Goal: Task Accomplishment & Management: Manage account settings

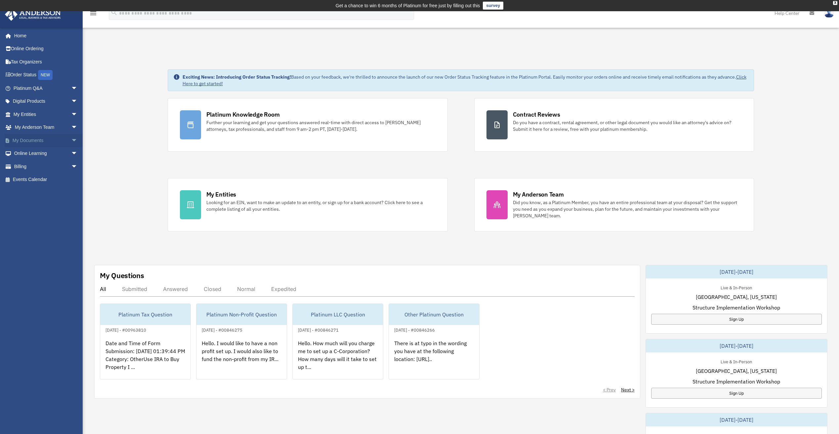
click at [71, 139] on span "arrow_drop_down" at bounding box center [77, 141] width 13 height 14
click at [24, 152] on link "Box" at bounding box center [48, 153] width 78 height 13
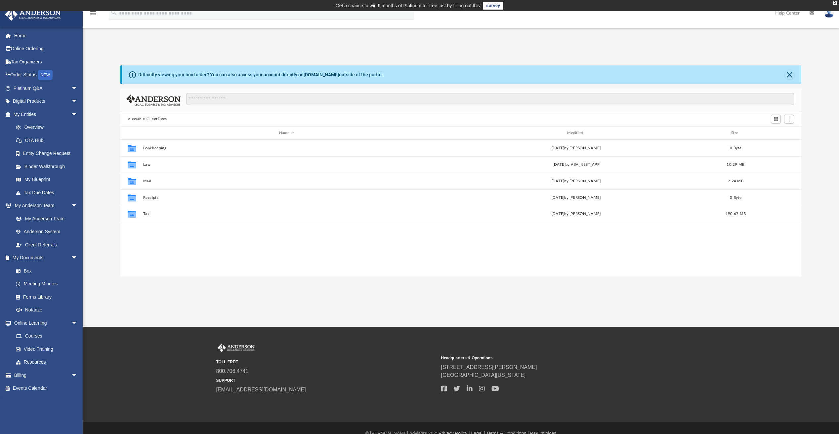
scroll to position [145, 676]
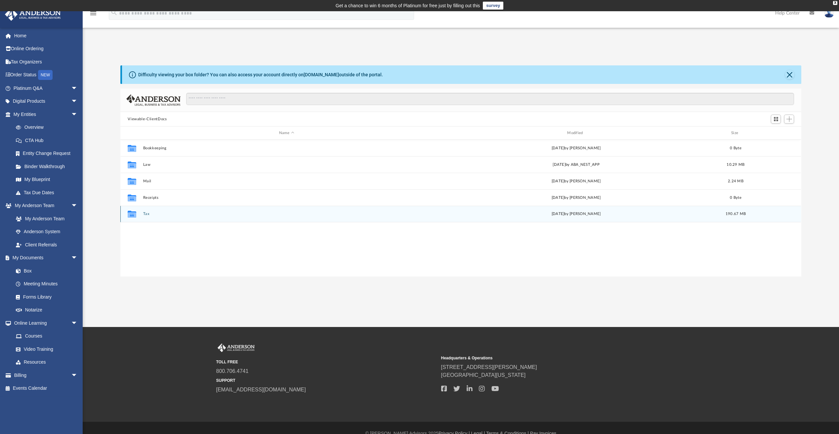
click at [132, 214] on icon "grid" at bounding box center [132, 215] width 9 height 5
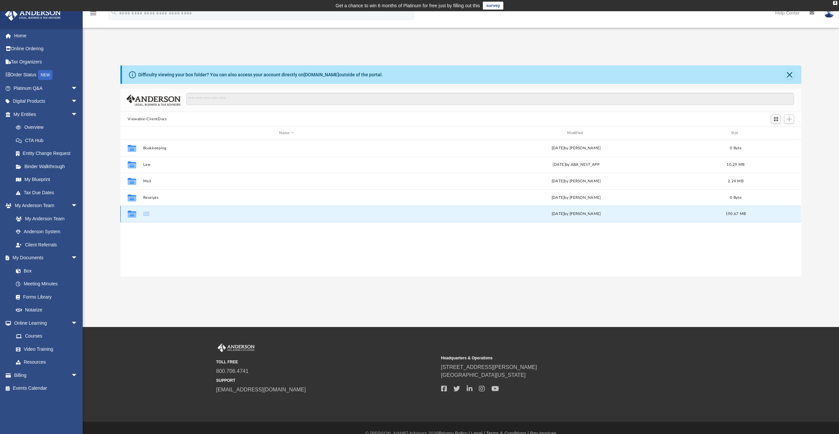
click at [132, 214] on icon "grid" at bounding box center [132, 215] width 9 height 5
drag, startPoint x: 132, startPoint y: 214, endPoint x: 156, endPoint y: 222, distance: 24.9
click at [156, 222] on div "Collaborated Folder Bookkeeping [DATE] by [PERSON_NAME] 0 Byte Collaborated Fol…" at bounding box center [460, 208] width 680 height 137
click at [146, 213] on button "Tax" at bounding box center [286, 214] width 287 height 4
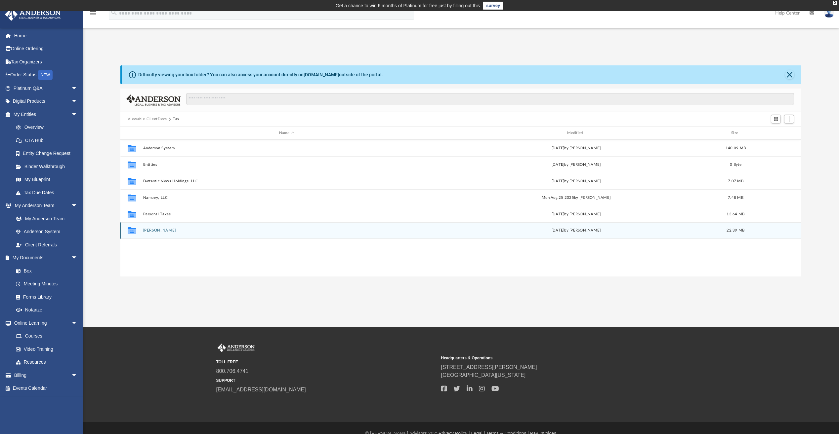
click at [160, 224] on div "Collaborated Folder [PERSON_NAME] [DATE] by Dutch Dochev 22.39 MB" at bounding box center [460, 230] width 680 height 17
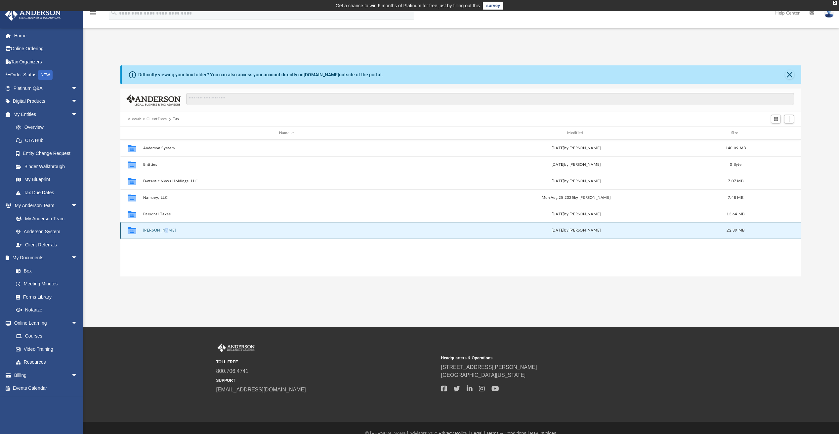
click at [160, 224] on div "Collaborated Folder [PERSON_NAME] [DATE] by Dutch Dochev 22.39 MB" at bounding box center [460, 230] width 680 height 17
drag, startPoint x: 160, startPoint y: 224, endPoint x: 133, endPoint y: 231, distance: 28.0
click at [133, 231] on icon "grid" at bounding box center [132, 230] width 9 height 7
drag, startPoint x: 133, startPoint y: 231, endPoint x: 170, endPoint y: 230, distance: 37.0
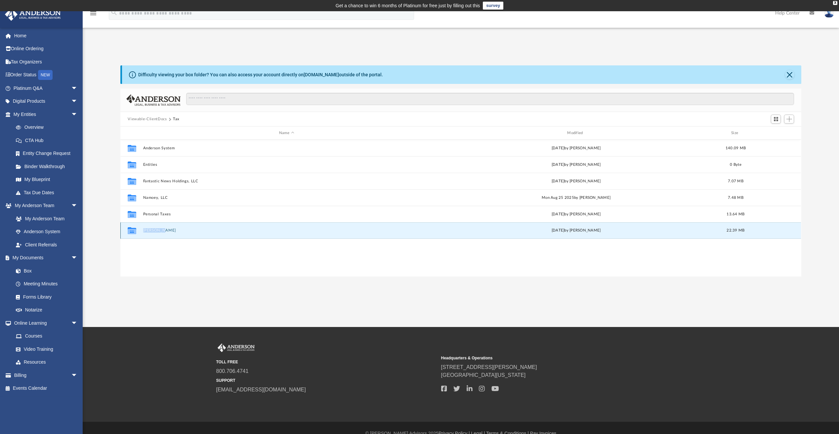
click at [170, 230] on button "[PERSON_NAME]" at bounding box center [286, 230] width 287 height 4
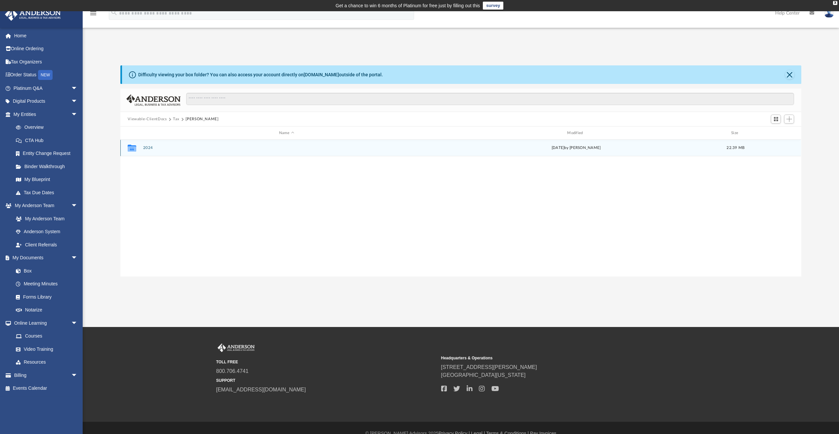
click at [147, 147] on button "2024" at bounding box center [286, 148] width 287 height 4
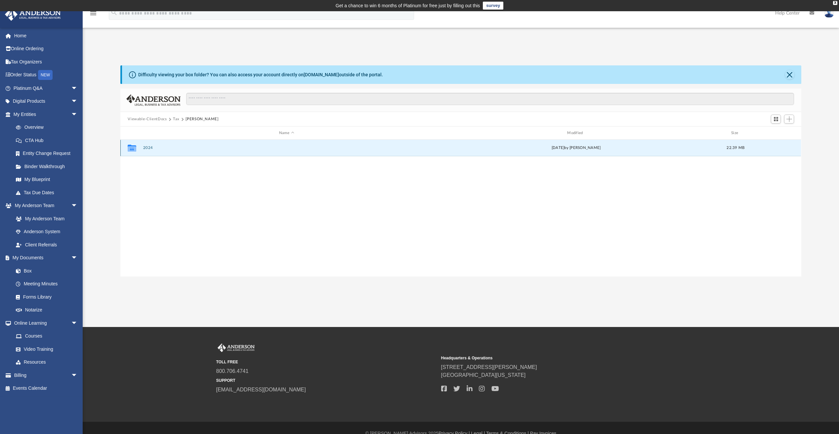
click at [147, 147] on button "2024" at bounding box center [286, 148] width 287 height 4
click at [166, 146] on button "Digital Tax Organizer" at bounding box center [286, 148] width 287 height 4
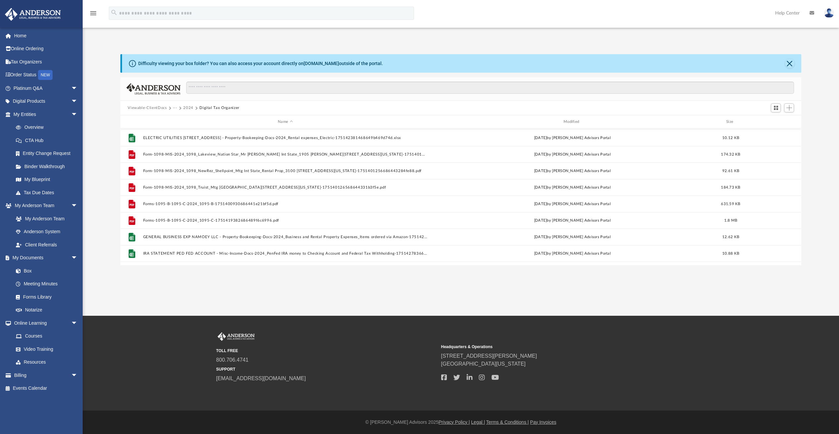
scroll to position [177, 0]
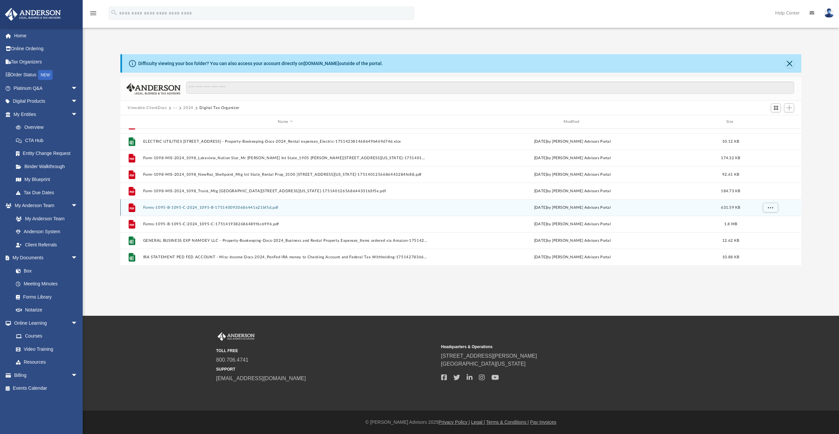
click at [196, 207] on button "Forms-1095-B-1095-C-2024_1095-B-1751400930686441e21bf5d.pdf" at bounding box center [285, 208] width 284 height 4
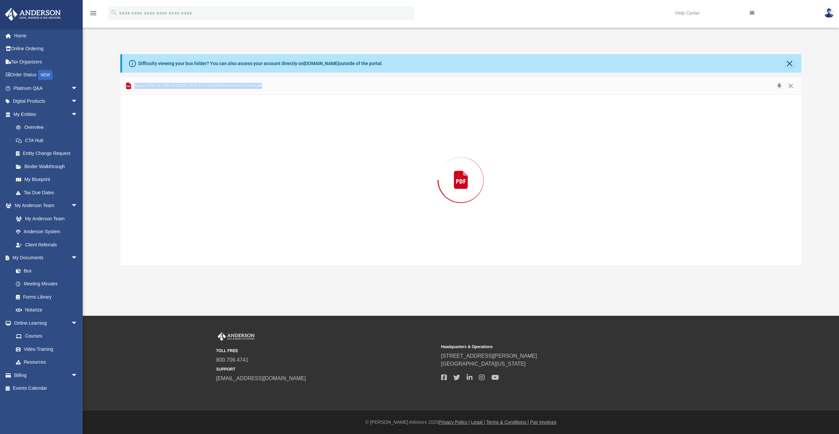
click at [196, 207] on div "Preview" at bounding box center [460, 180] width 680 height 171
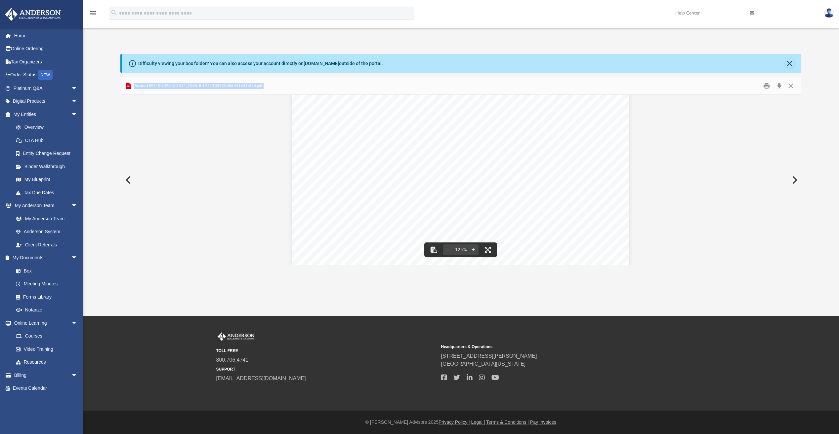
scroll to position [0, 0]
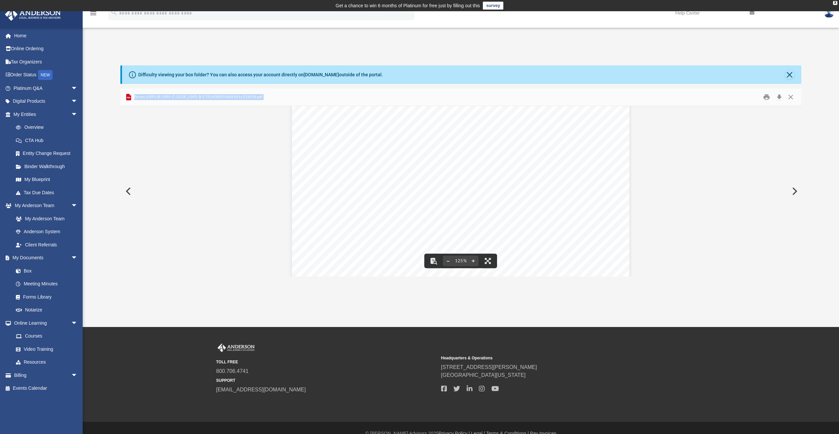
click at [128, 190] on button "Preview" at bounding box center [127, 191] width 15 height 19
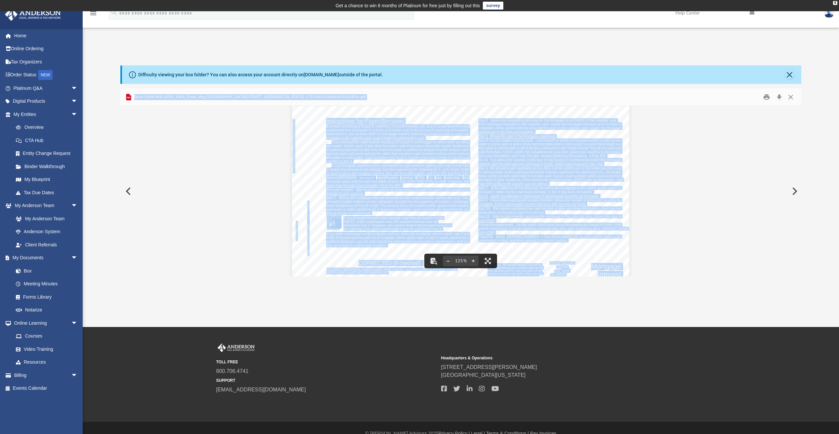
scroll to position [165, 0]
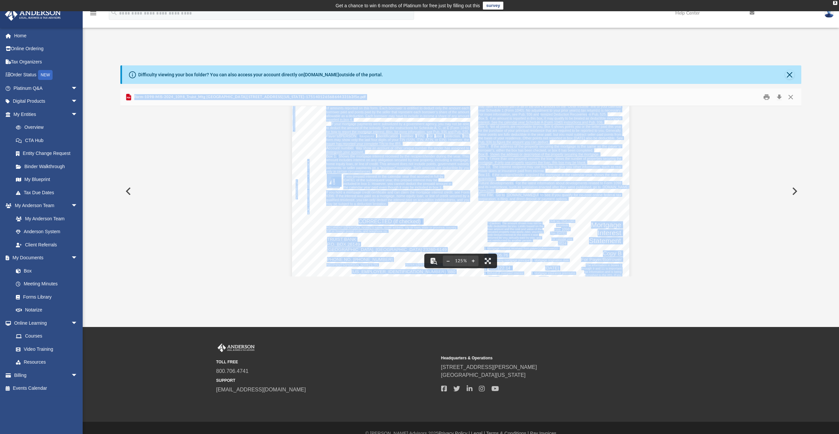
click at [127, 194] on button "Preview" at bounding box center [127, 191] width 15 height 19
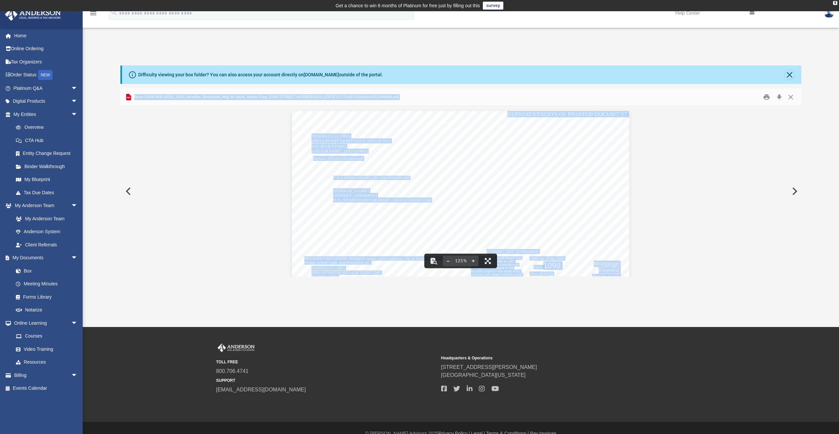
click at [791, 192] on button "Preview" at bounding box center [793, 191] width 15 height 19
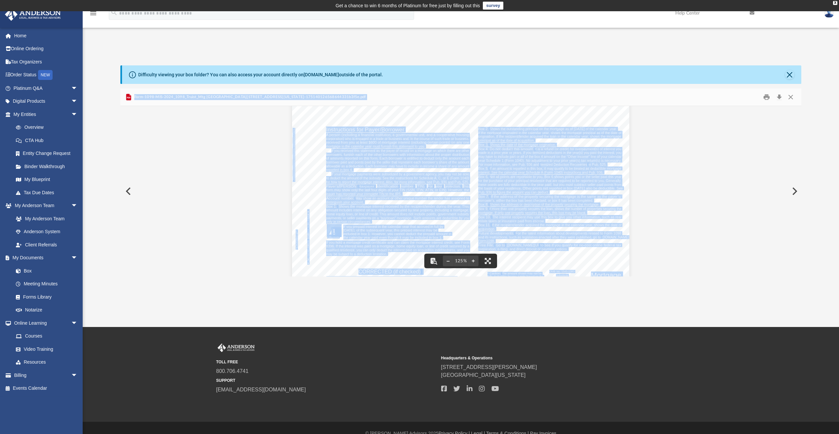
scroll to position [198, 0]
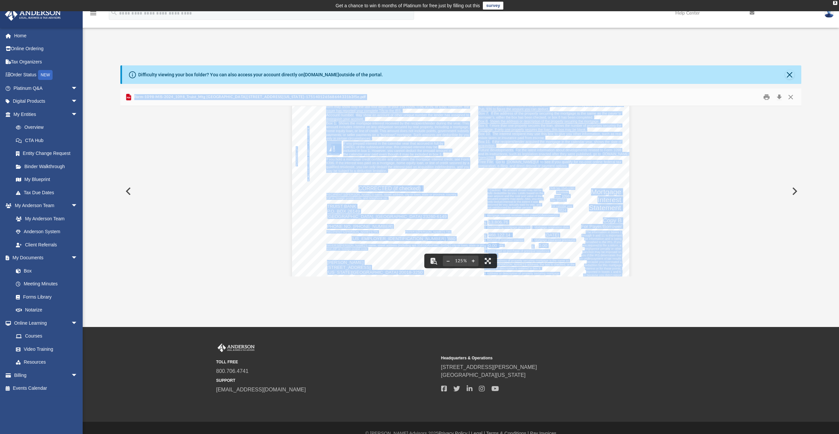
click at [796, 189] on button "Preview" at bounding box center [793, 191] width 15 height 19
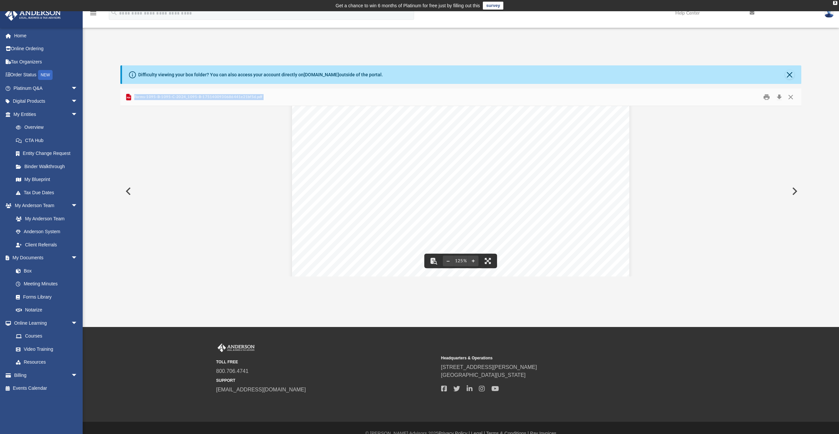
click at [797, 190] on button "Preview" at bounding box center [793, 191] width 15 height 19
click at [794, 190] on button "Preview" at bounding box center [793, 191] width 15 height 19
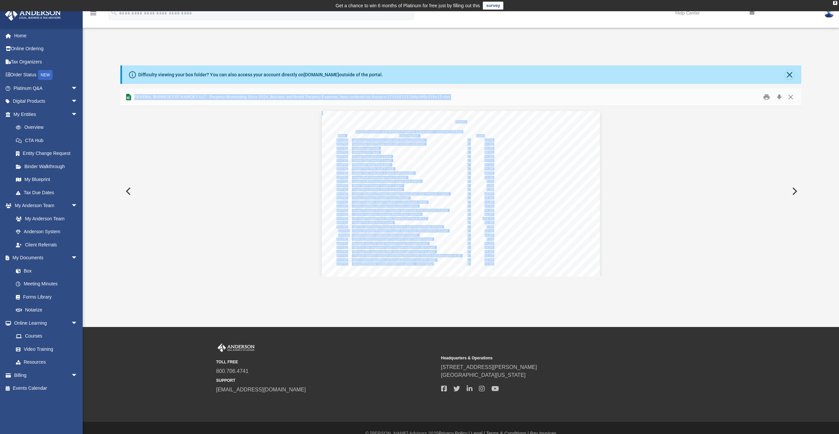
click at [794, 190] on button "Preview" at bounding box center [793, 191] width 15 height 19
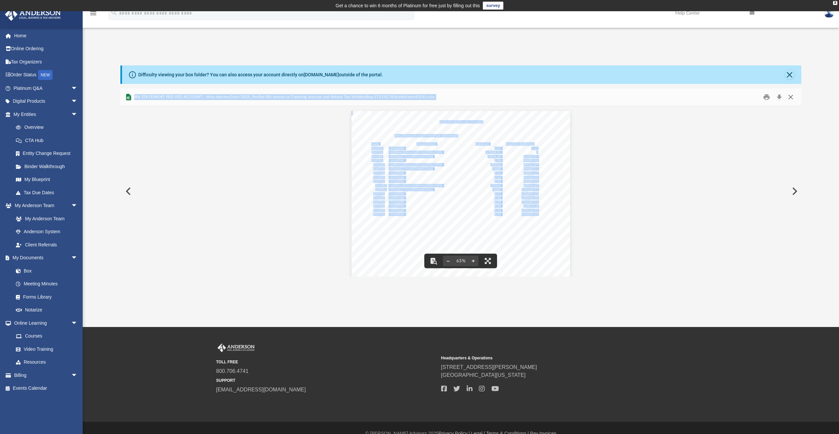
click at [791, 97] on button "Close" at bounding box center [790, 97] width 12 height 10
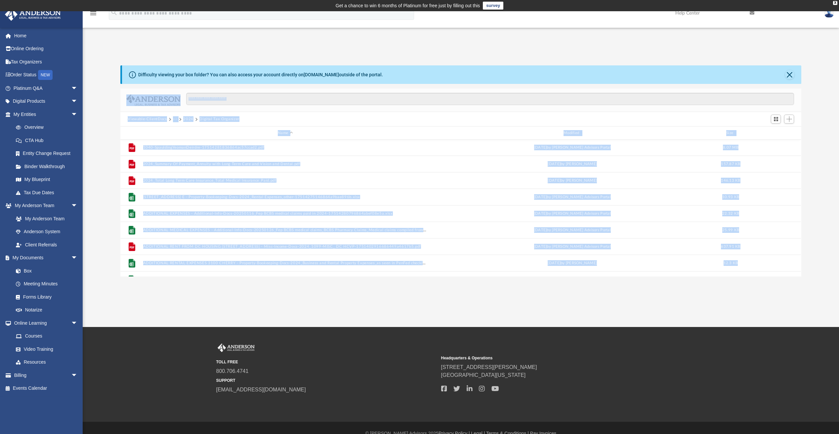
scroll to position [0, 0]
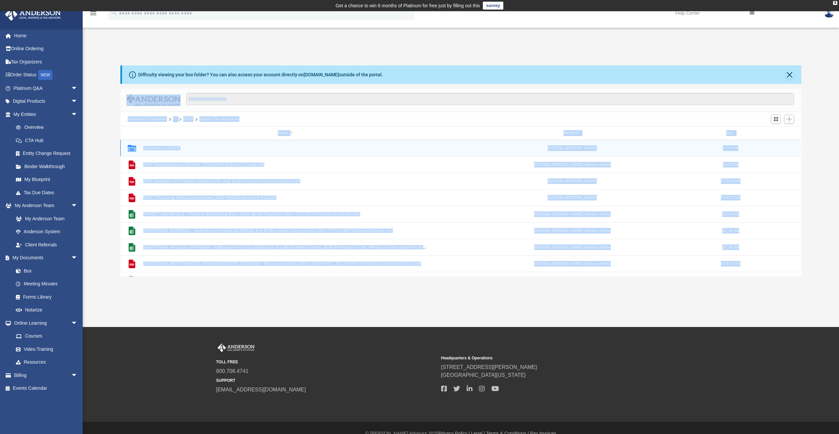
click at [166, 149] on button "Uploaded on [DATE]" at bounding box center [285, 148] width 284 height 4
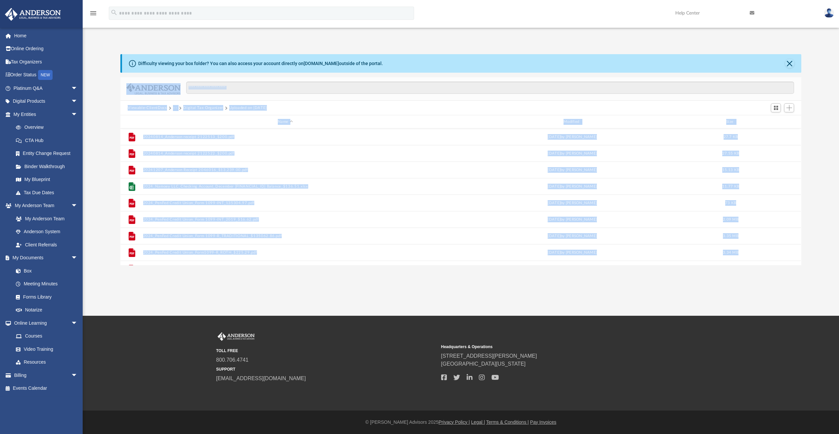
click at [195, 107] on button "Digital Tax Organizer" at bounding box center [203, 108] width 40 height 6
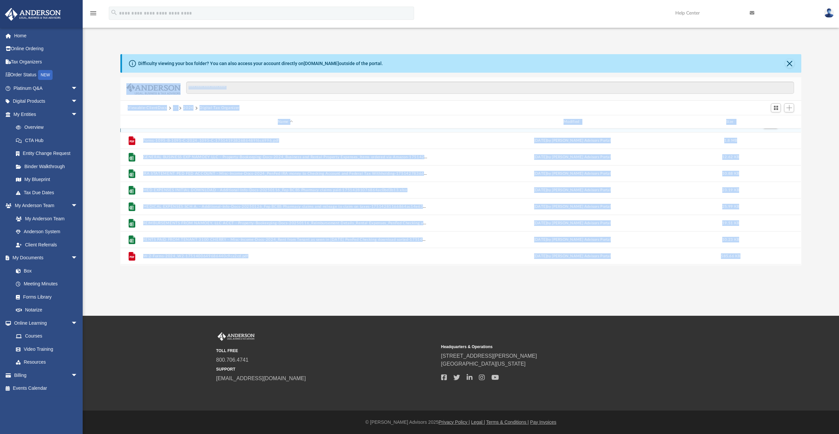
scroll to position [276, 0]
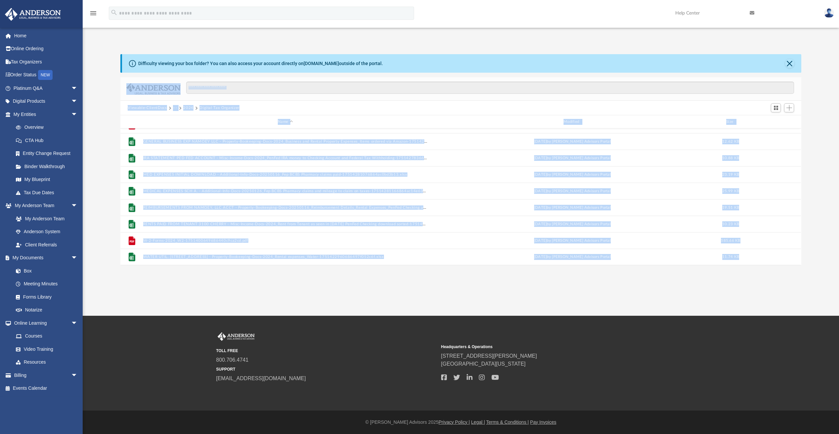
click at [188, 106] on button "2024" at bounding box center [188, 108] width 10 height 6
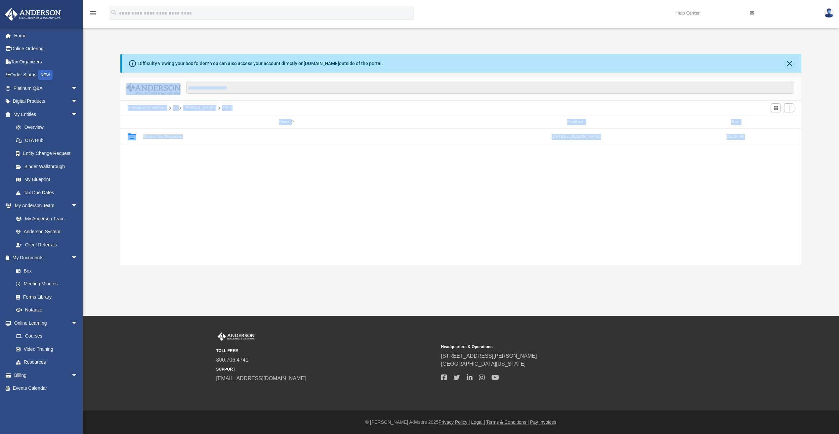
scroll to position [0, 0]
click at [176, 108] on button "···" at bounding box center [175, 108] width 4 height 6
click at [174, 108] on button "···" at bounding box center [175, 108] width 4 height 6
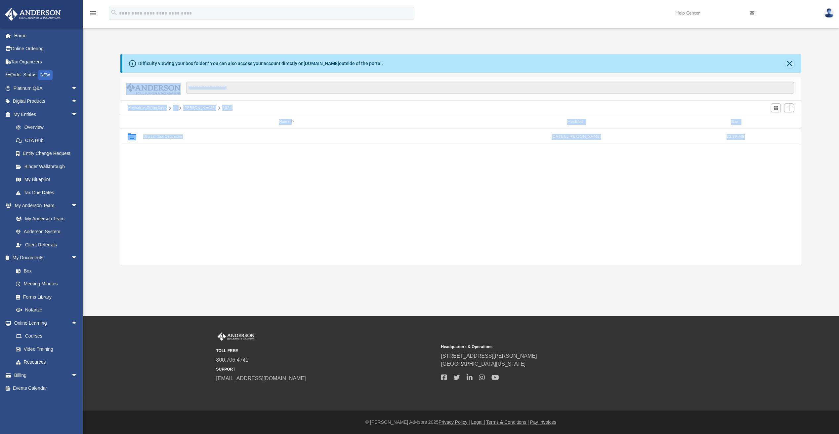
click at [174, 109] on button "···" at bounding box center [175, 108] width 4 height 6
click at [160, 108] on button "Viewable-ClientDocs" at bounding box center [147, 108] width 39 height 6
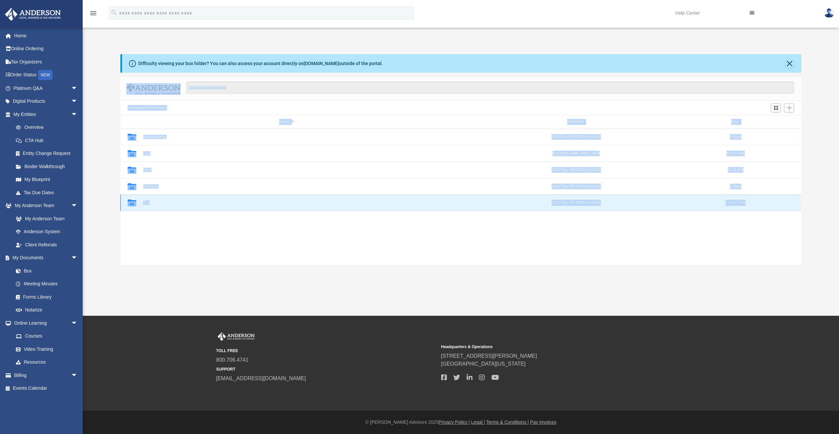
click at [146, 204] on button "Tax" at bounding box center [286, 203] width 287 height 4
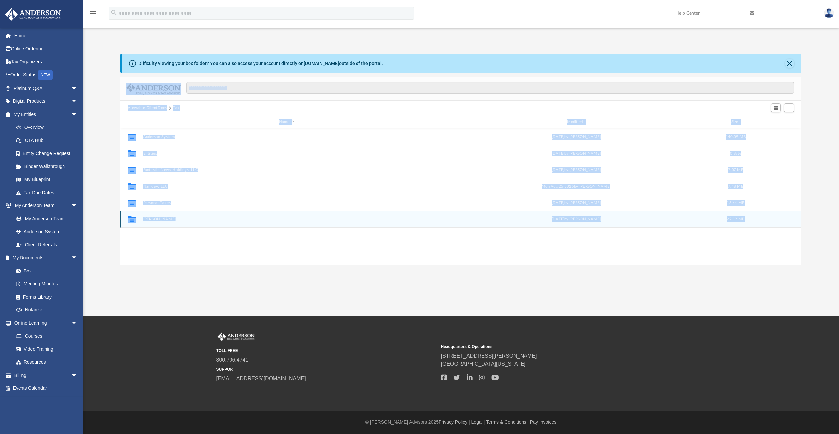
drag, startPoint x: 146, startPoint y: 204, endPoint x: 158, endPoint y: 219, distance: 19.3
click at [158, 219] on button "[PERSON_NAME]" at bounding box center [286, 219] width 287 height 4
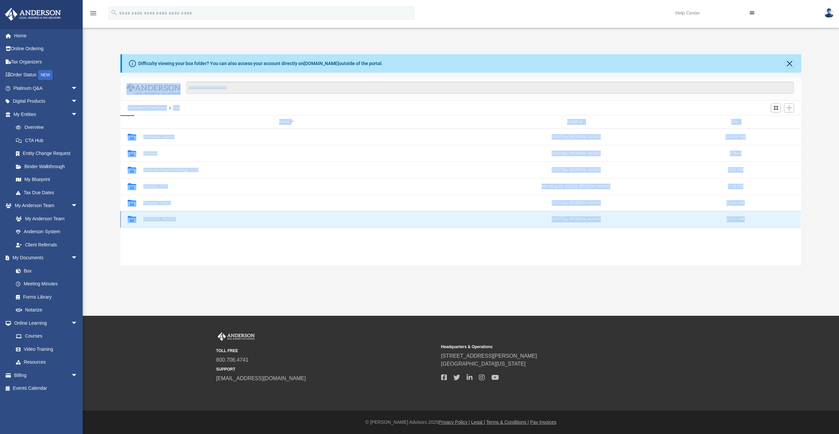
click at [158, 219] on button "[PERSON_NAME]" at bounding box center [286, 219] width 287 height 4
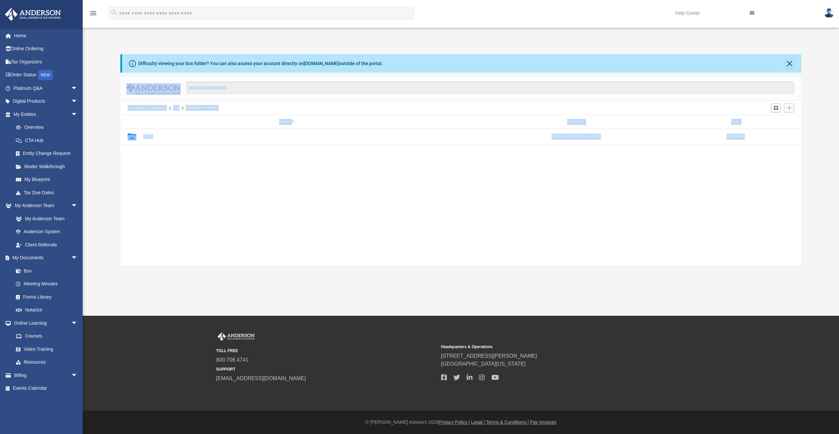
drag, startPoint x: 158, startPoint y: 219, endPoint x: 148, endPoint y: 137, distance: 82.9
click at [148, 137] on button "2024" at bounding box center [286, 137] width 287 height 4
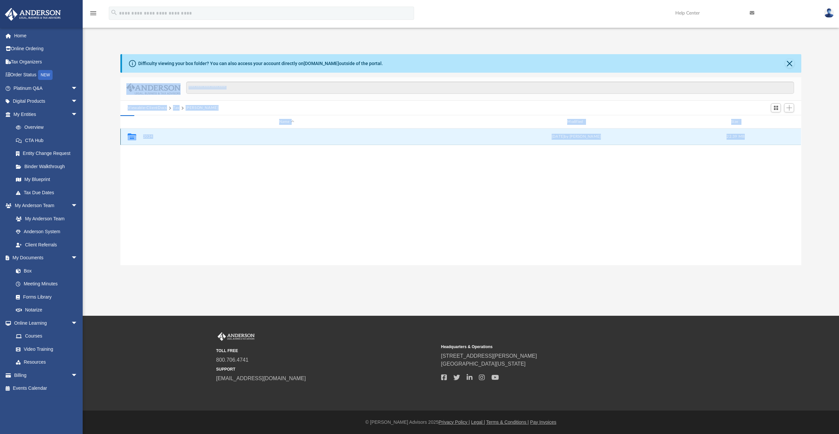
click at [148, 137] on button "2024" at bounding box center [286, 137] width 287 height 4
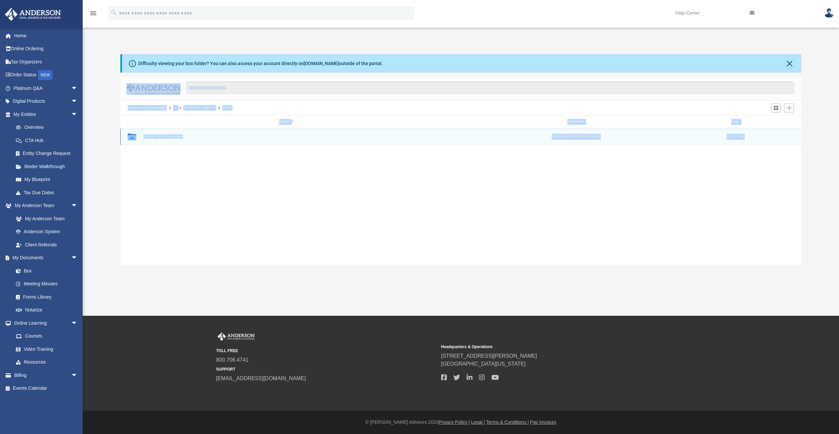
click at [148, 137] on button "Digital Tax Organizer" at bounding box center [286, 137] width 287 height 4
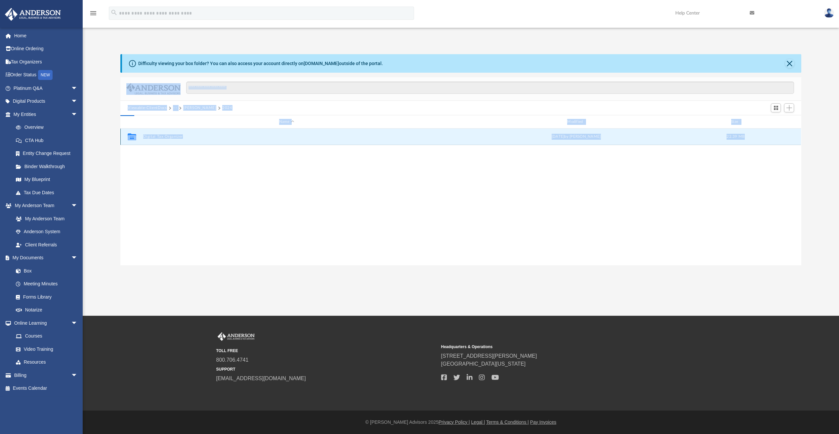
click at [148, 137] on button "Digital Tax Organizer" at bounding box center [286, 137] width 287 height 4
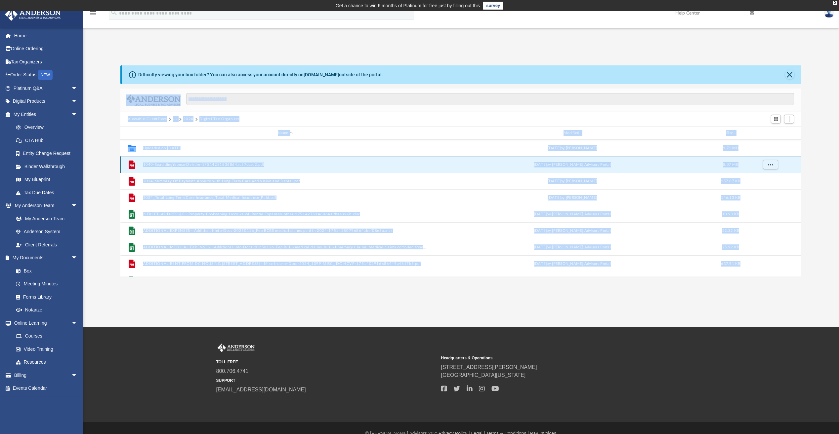
click at [169, 164] on button "1040-SpauldingYeomanDeirdre-17514281836864ac57ccad2.pdf" at bounding box center [285, 165] width 284 height 4
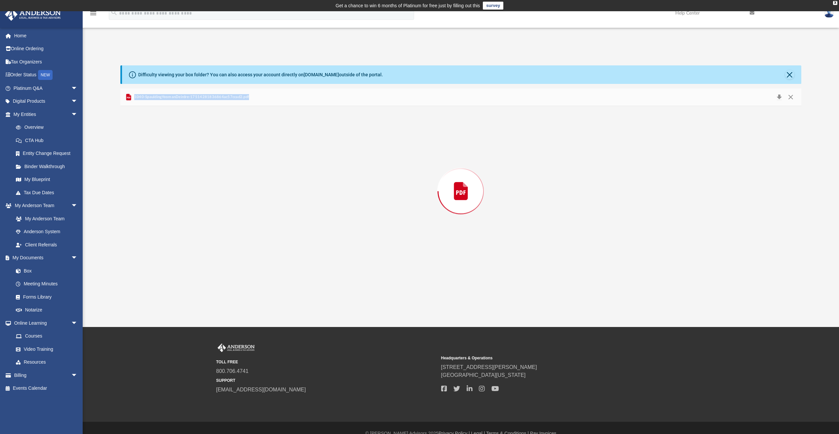
click at [169, 164] on div "Preview" at bounding box center [460, 191] width 680 height 171
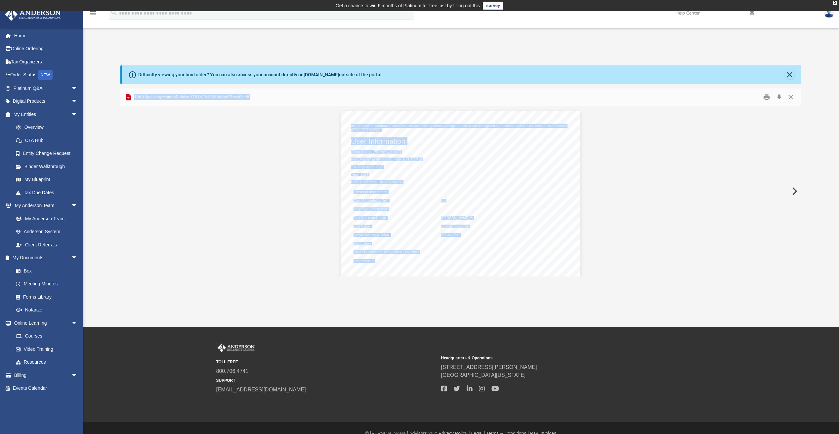
click at [796, 192] on button "Preview" at bounding box center [793, 191] width 15 height 19
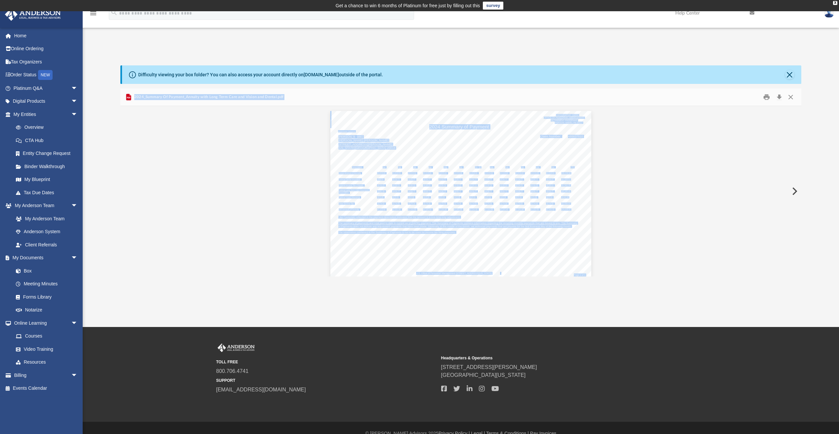
click at [796, 192] on button "Preview" at bounding box center [793, 191] width 15 height 19
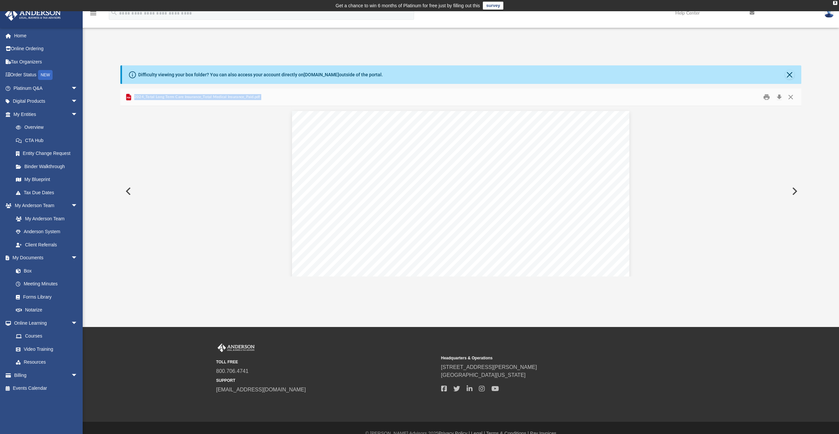
click at [793, 192] on button "Preview" at bounding box center [793, 191] width 15 height 19
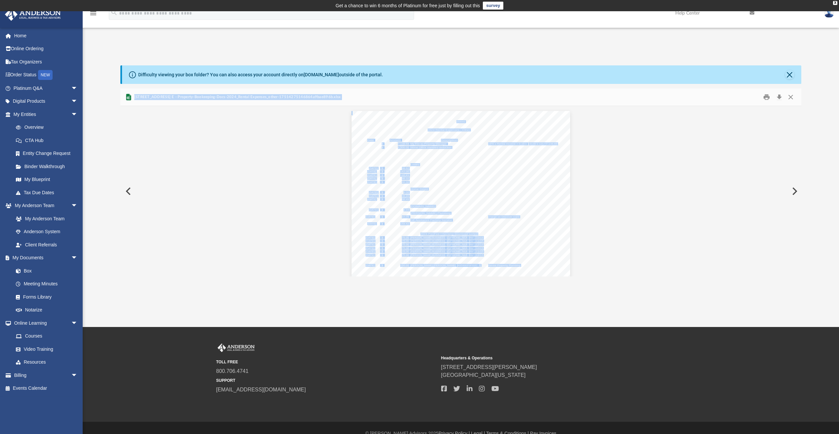
click at [793, 192] on button "Preview" at bounding box center [793, 191] width 15 height 19
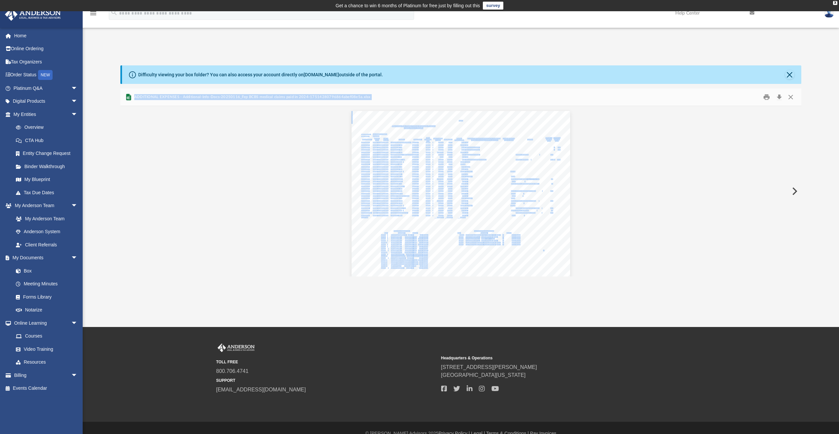
click at [793, 192] on button "Preview" at bounding box center [793, 191] width 15 height 19
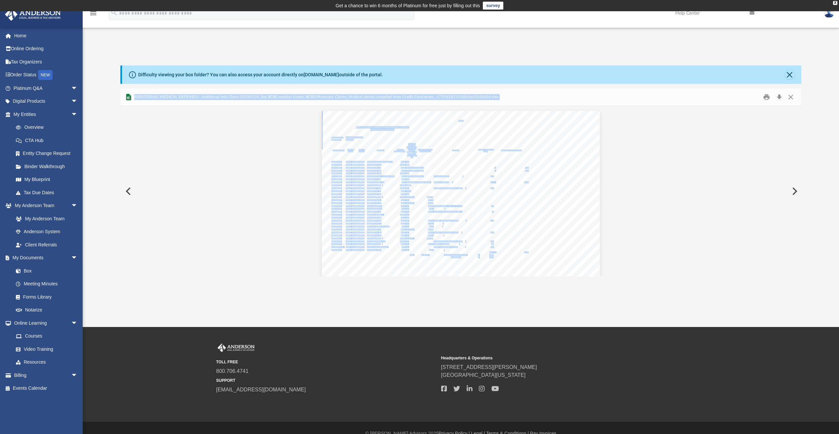
click at [794, 191] on button "Preview" at bounding box center [793, 191] width 15 height 19
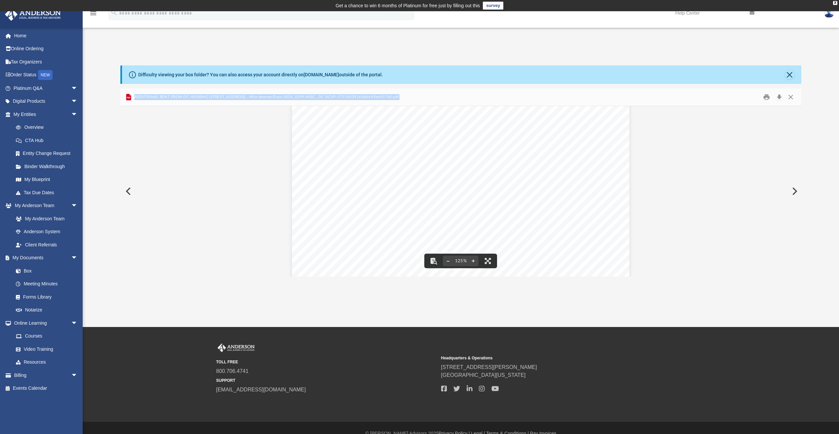
scroll to position [231, 0]
click at [796, 189] on button "Preview" at bounding box center [793, 191] width 15 height 19
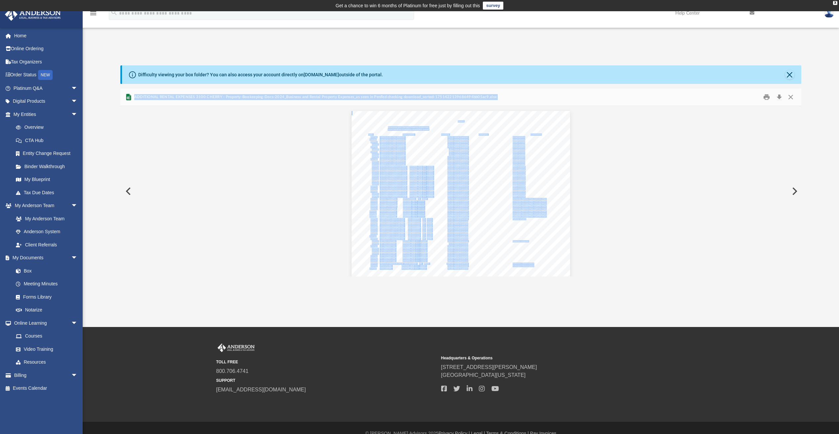
click at [796, 189] on button "Preview" at bounding box center [793, 191] width 15 height 19
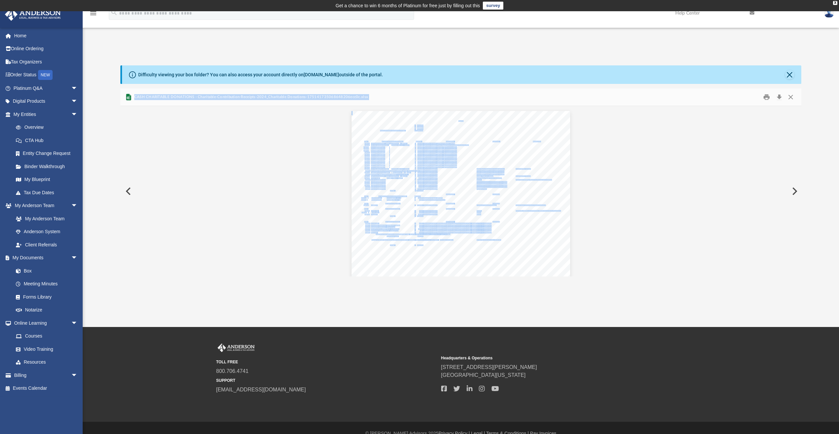
click at [795, 193] on button "Preview" at bounding box center [793, 191] width 15 height 19
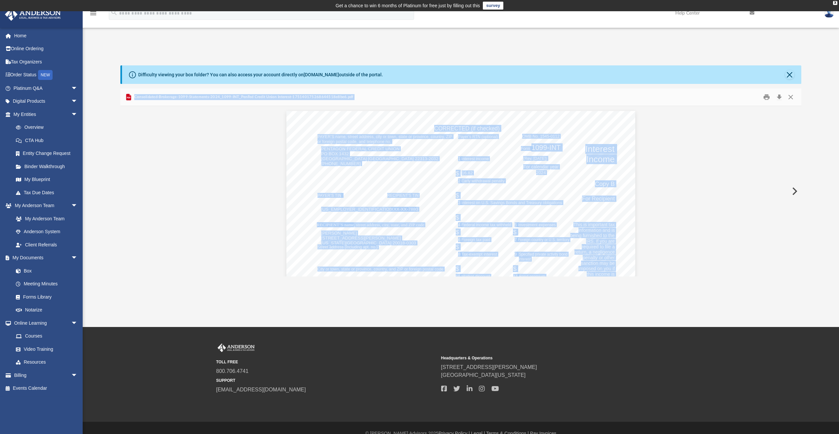
click at [794, 192] on button "Preview" at bounding box center [793, 191] width 15 height 19
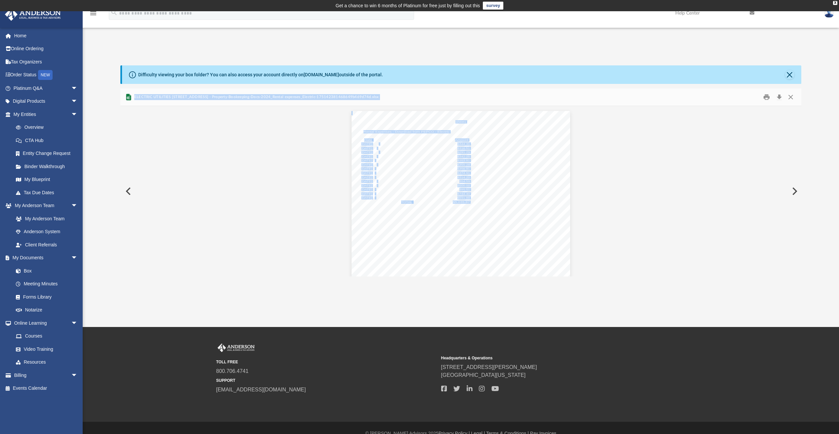
click at [794, 191] on button "Preview" at bounding box center [793, 191] width 15 height 19
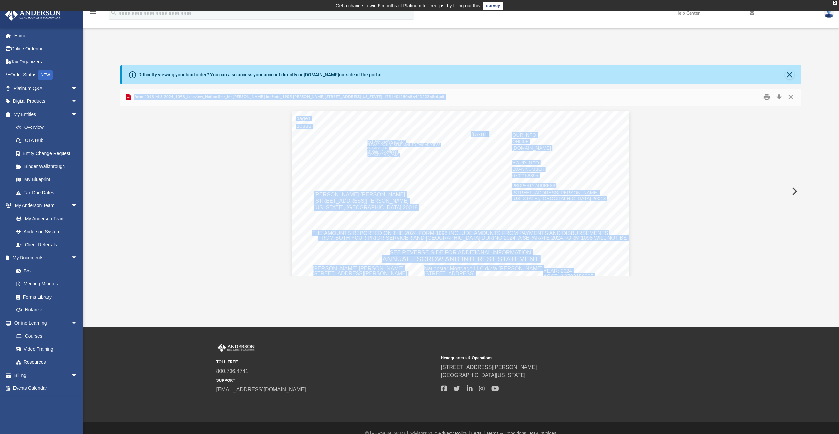
click at [794, 191] on button "Preview" at bounding box center [793, 191] width 15 height 19
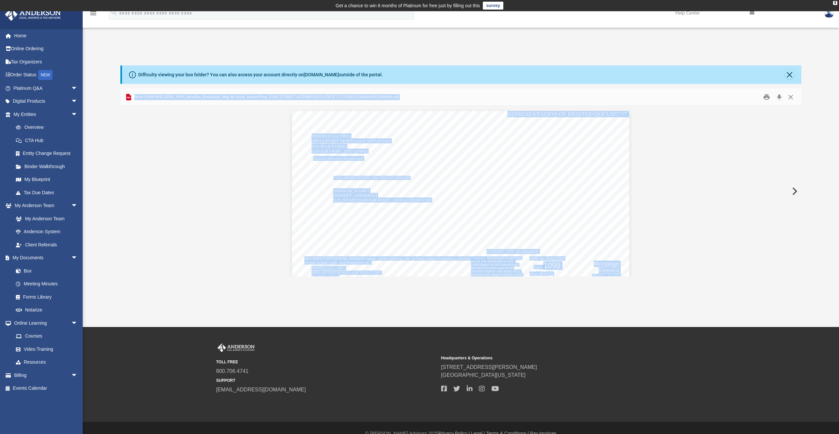
click at [794, 191] on button "Preview" at bounding box center [793, 191] width 15 height 19
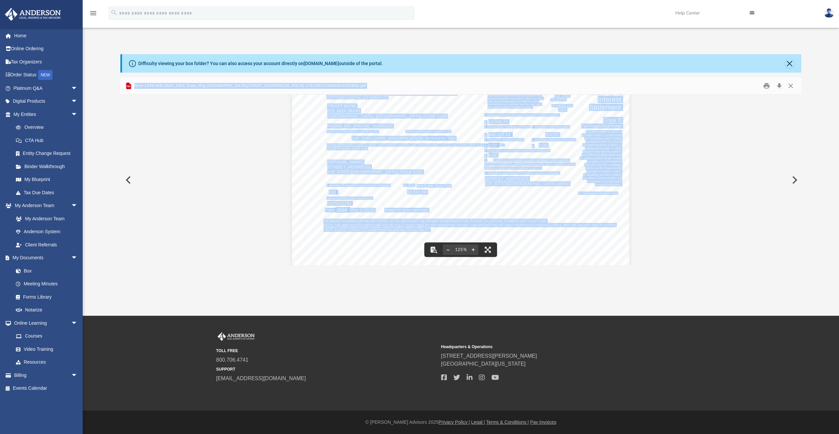
scroll to position [317, 0]
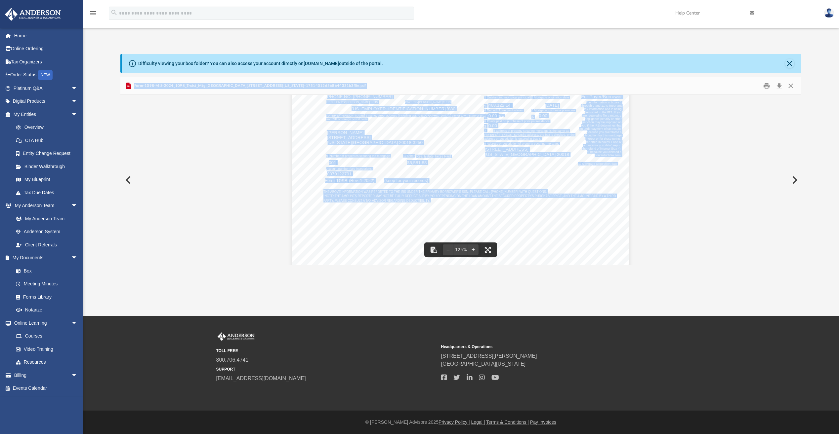
click at [796, 180] on button "Preview" at bounding box center [793, 180] width 15 height 19
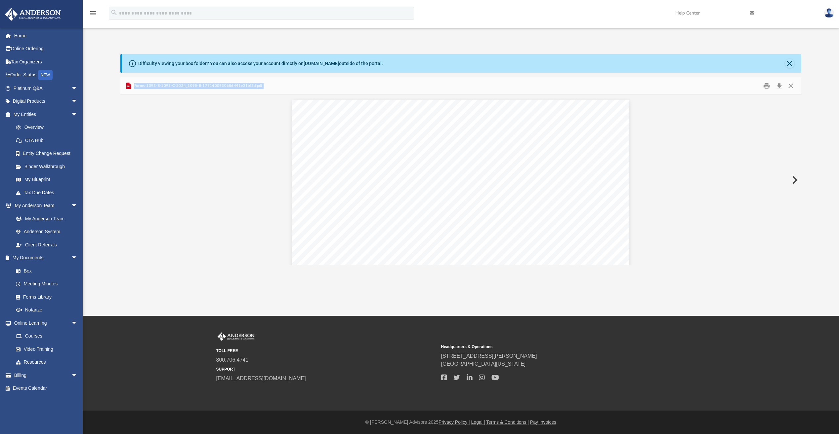
click at [796, 180] on button "Preview" at bounding box center [793, 180] width 15 height 19
click at [794, 180] on button "Preview" at bounding box center [793, 180] width 15 height 19
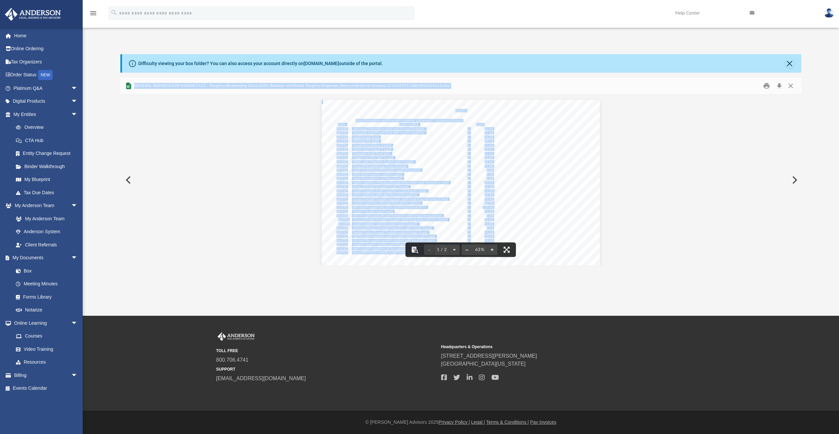
click at [127, 178] on button "Preview" at bounding box center [127, 180] width 15 height 19
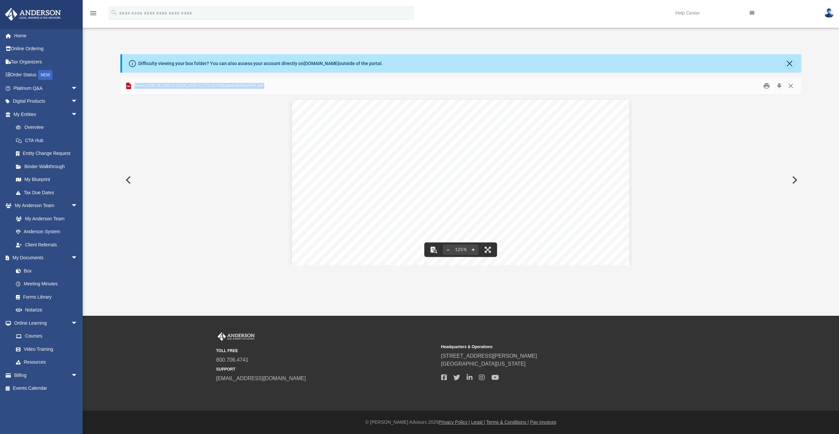
scroll to position [0, 0]
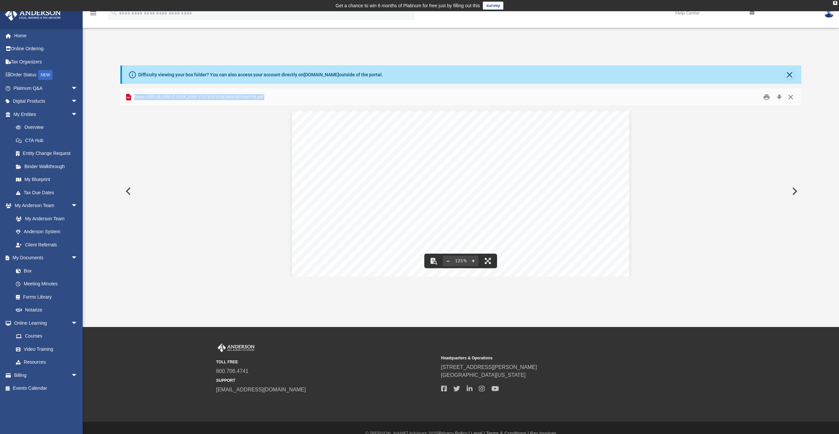
click at [788, 96] on button "Close" at bounding box center [790, 97] width 12 height 10
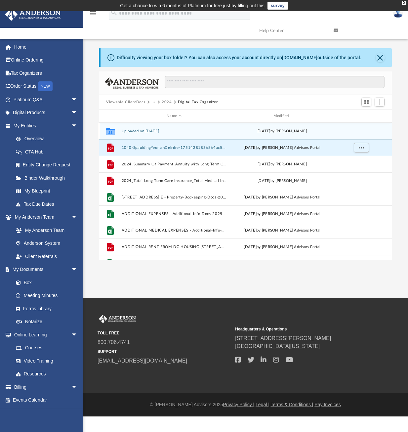
click at [118, 133] on div "Collaborated Folder" at bounding box center [110, 131] width 17 height 11
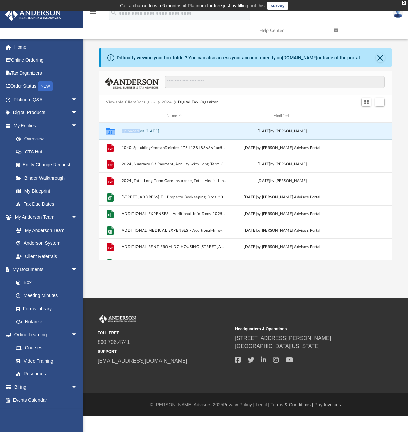
click at [118, 133] on div "Collaborated Folder" at bounding box center [110, 131] width 17 height 11
drag, startPoint x: 118, startPoint y: 133, endPoint x: 113, endPoint y: 131, distance: 5.3
click at [113, 131] on icon "grid" at bounding box center [110, 131] width 9 height 5
click at [147, 131] on button "Uploaded on [DATE]" at bounding box center [174, 131] width 105 height 4
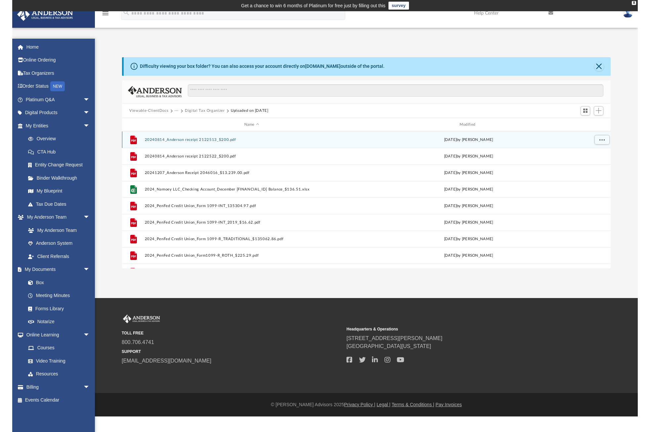
scroll to position [145, 506]
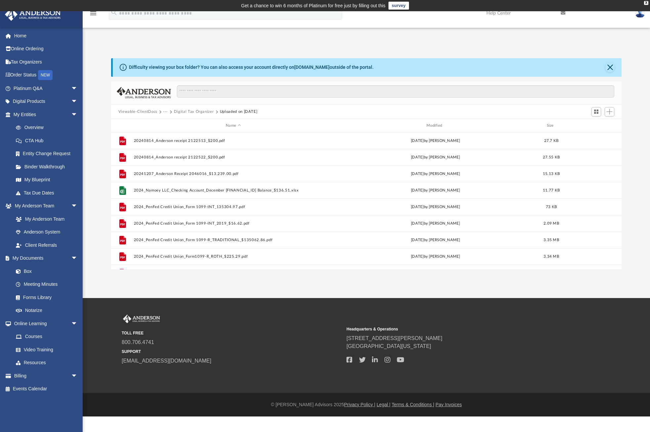
click at [199, 111] on button "Digital Tax Organizer" at bounding box center [194, 112] width 40 height 6
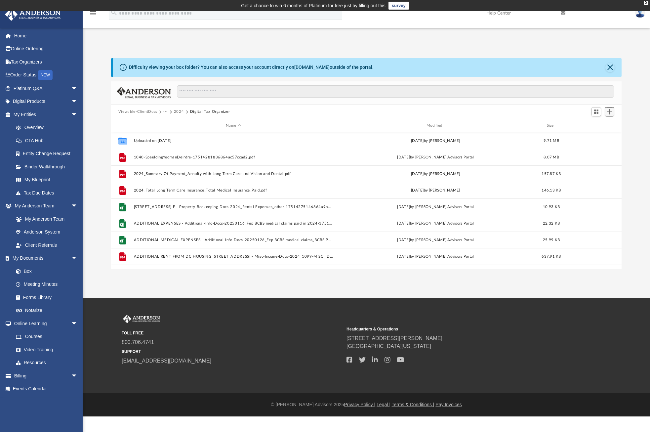
click at [608, 112] on span "Add" at bounding box center [610, 112] width 6 height 6
click at [591, 134] on li "New Folder" at bounding box center [599, 135] width 21 height 7
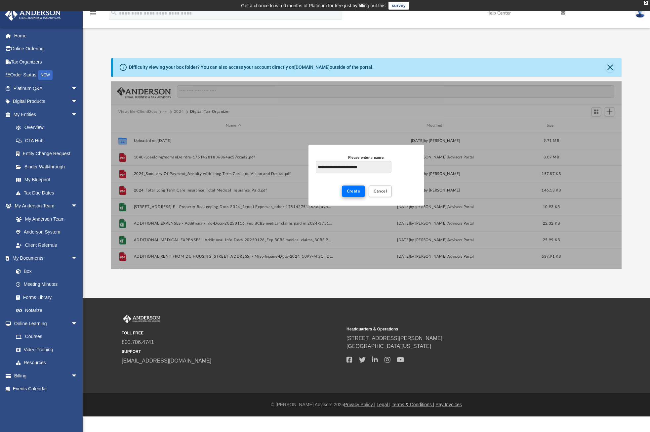
type input "**********"
click at [357, 191] on span "Create" at bounding box center [354, 191] width 14 height 4
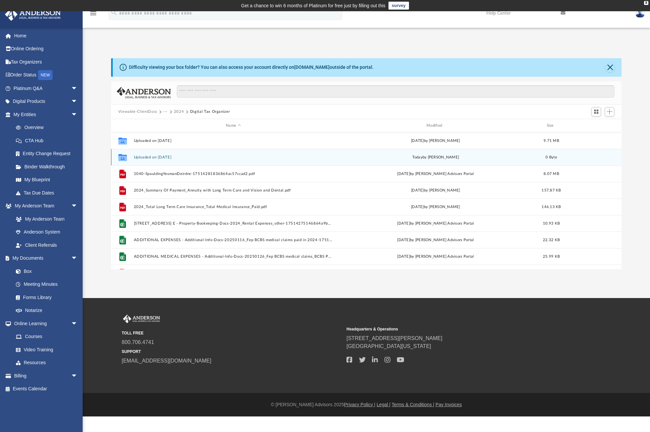
click at [122, 157] on icon "grid" at bounding box center [122, 157] width 9 height 7
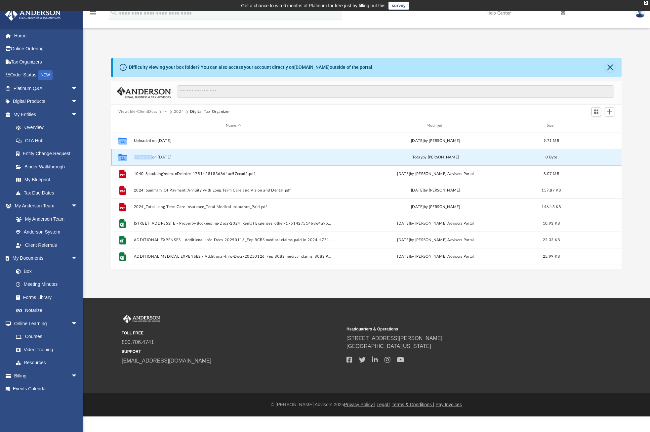
click at [122, 157] on icon "grid" at bounding box center [122, 157] width 9 height 7
drag, startPoint x: 122, startPoint y: 157, endPoint x: 160, endPoint y: 156, distance: 38.0
click at [160, 156] on button "Uploaded on [DATE]" at bounding box center [233, 157] width 199 height 4
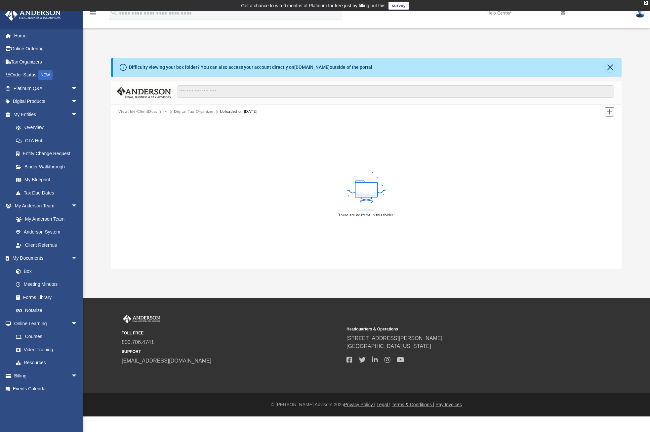
click at [610, 112] on span "Add" at bounding box center [610, 112] width 6 height 6
click at [596, 126] on li "Upload" at bounding box center [599, 125] width 21 height 7
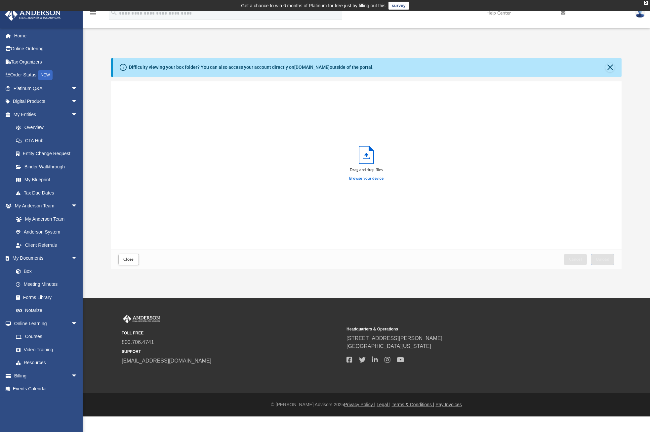
scroll to position [163, 506]
click at [606, 260] on span "Upload" at bounding box center [603, 259] width 14 height 4
click at [130, 257] on span "Close" at bounding box center [128, 259] width 11 height 4
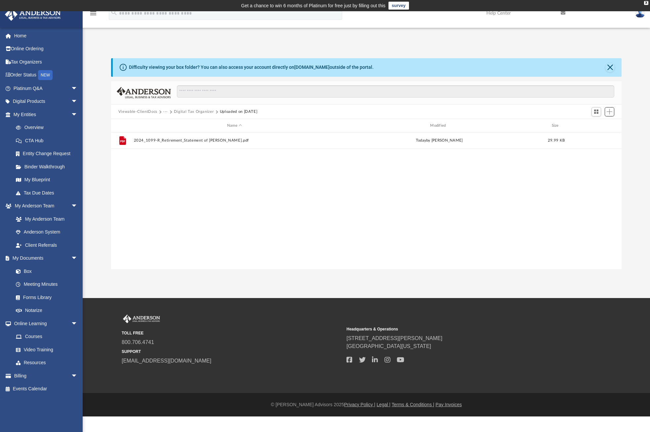
scroll to position [145, 506]
click at [349, 214] on div "File 2024_1099-R_Retirement_Statement of [PERSON_NAME].pdf [DATE] by [PERSON_NA…" at bounding box center [366, 200] width 510 height 137
click at [200, 111] on button "Digital Tax Organizer" at bounding box center [194, 112] width 40 height 6
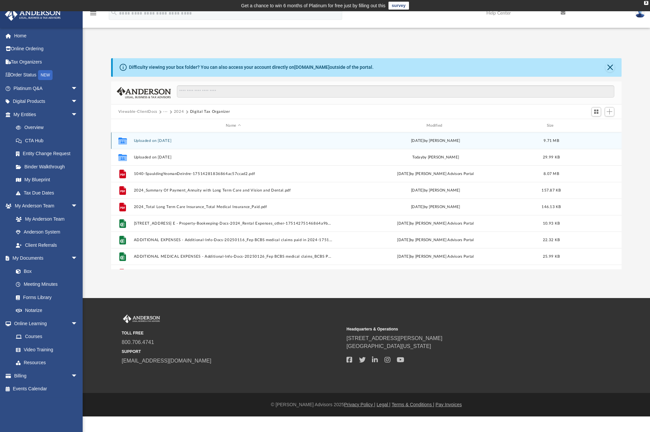
click at [140, 138] on button "Uploaded on [DATE]" at bounding box center [233, 140] width 199 height 4
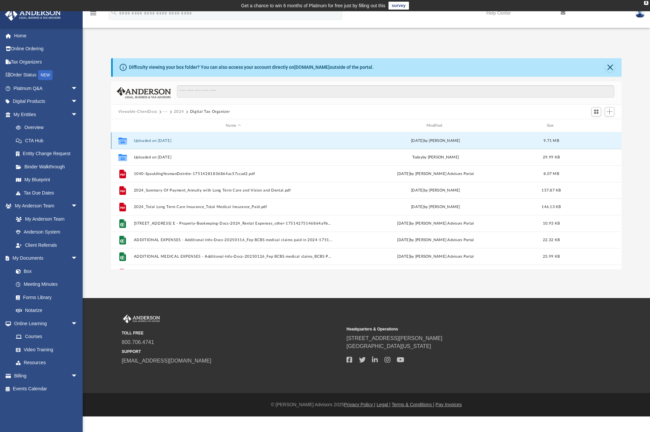
click at [140, 138] on button "Uploaded on [DATE]" at bounding box center [233, 140] width 199 height 4
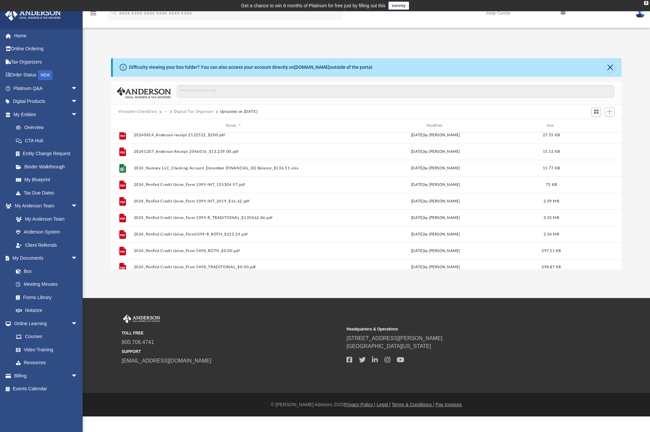
scroll to position [28, 0]
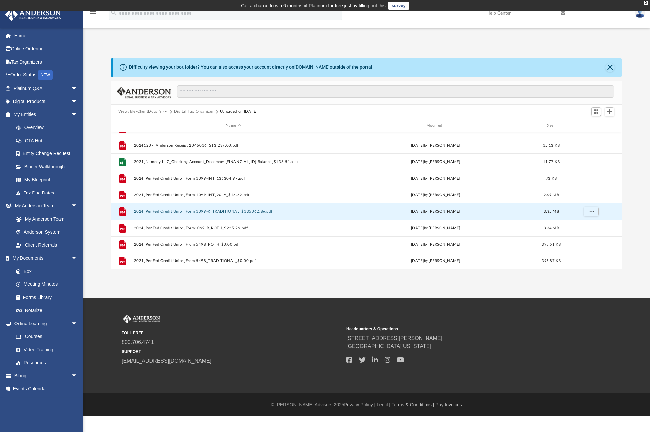
click at [208, 211] on button "2024_PenFed Credit Union_Form 1099-R_TRADITIONAL_$135062.86.pdf" at bounding box center [233, 211] width 199 height 4
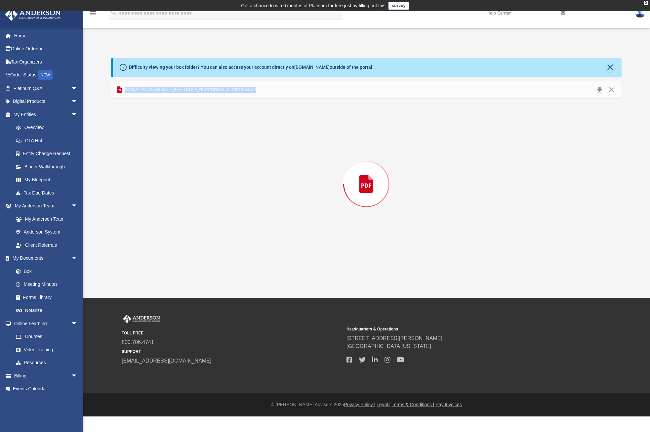
click at [208, 211] on div "Preview" at bounding box center [366, 183] width 510 height 171
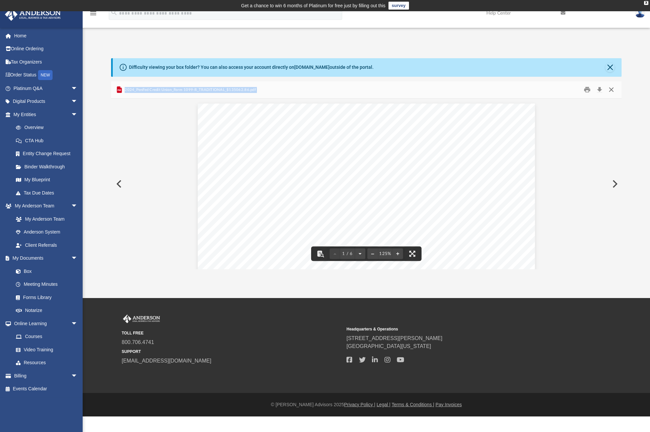
click at [611, 88] on button "Close" at bounding box center [611, 90] width 12 height 10
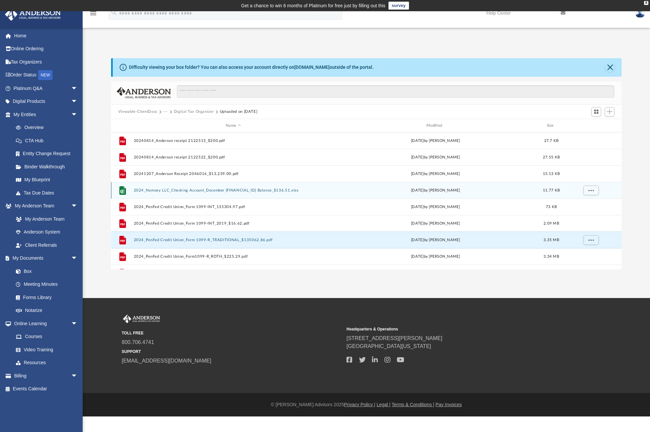
click at [237, 188] on button "2024_Namoey LLC_Checking Account_December [FINANCIAL_ID] Balance_$136.51.xlsx" at bounding box center [233, 190] width 199 height 4
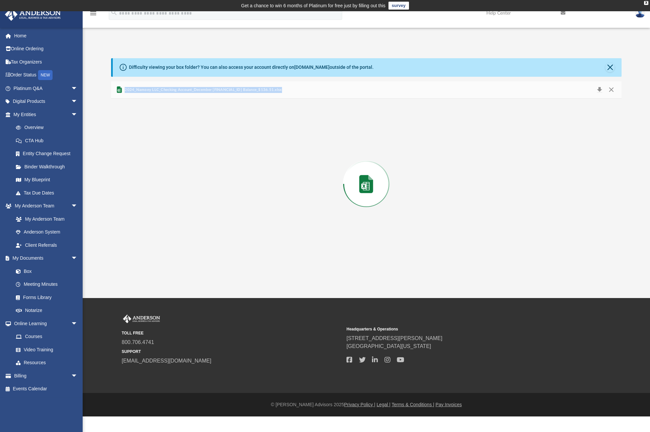
click at [237, 188] on div "Preview" at bounding box center [366, 183] width 510 height 171
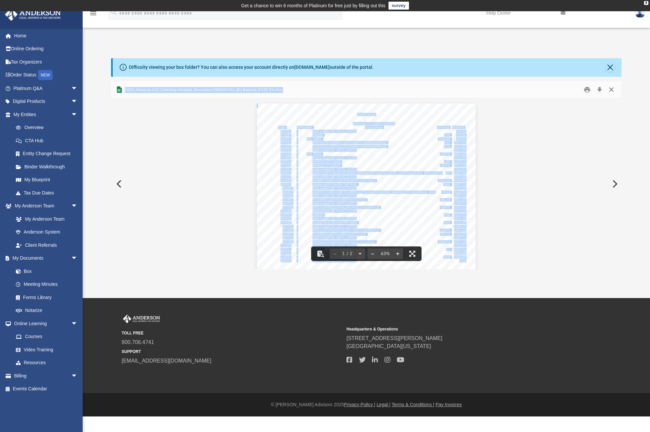
click at [610, 87] on button "Close" at bounding box center [611, 90] width 12 height 10
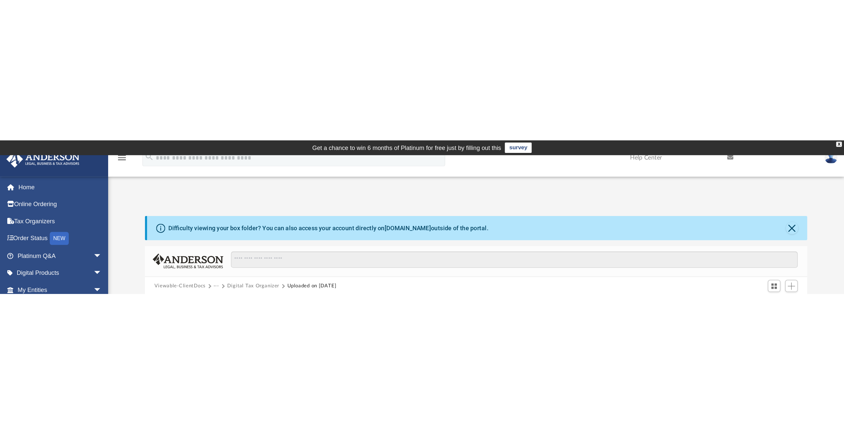
scroll to position [145, 680]
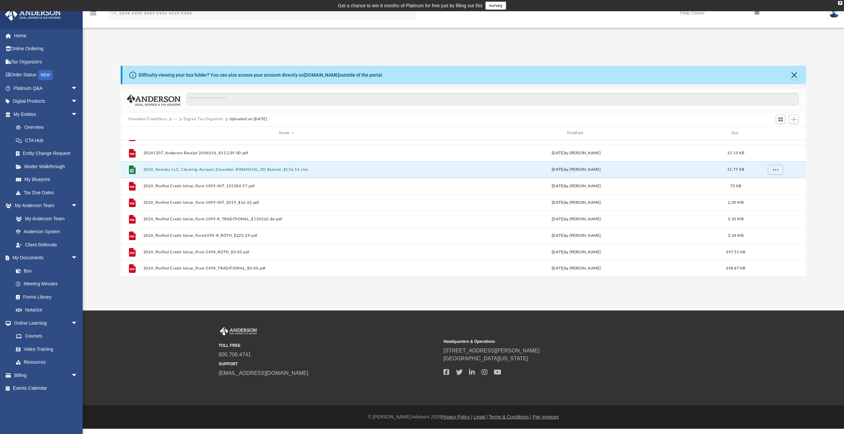
click at [211, 118] on button "Digital Tax Organizer" at bounding box center [203, 119] width 40 height 6
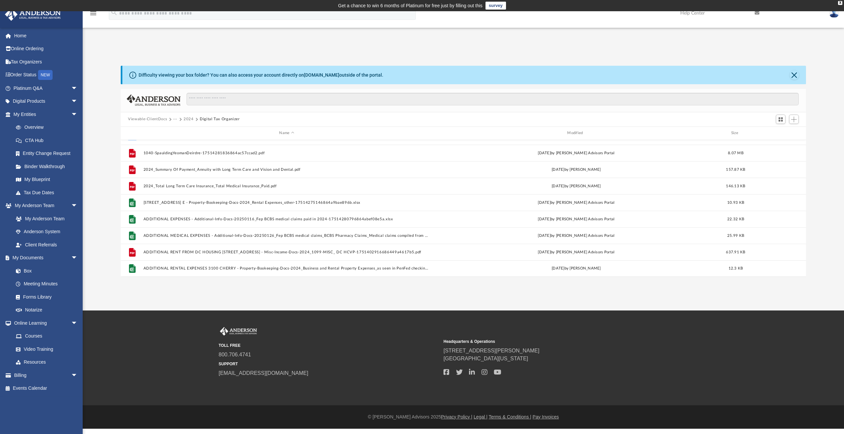
scroll to position [0, 0]
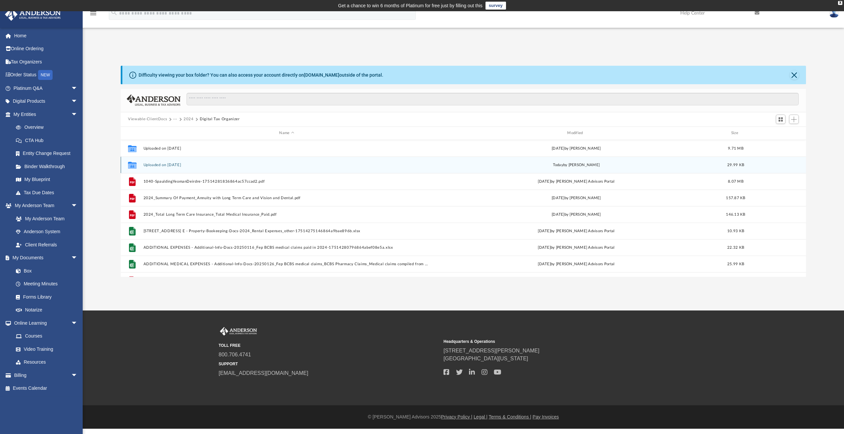
click at [178, 165] on button "Uploaded on [DATE]" at bounding box center [286, 165] width 287 height 4
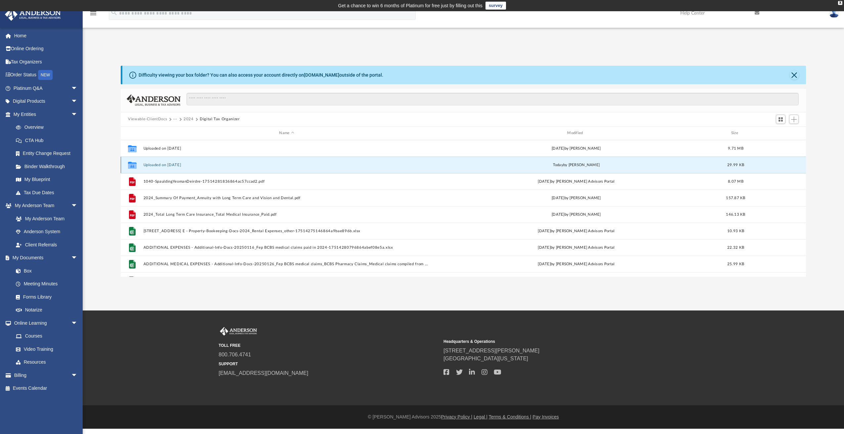
click at [178, 165] on button "Uploaded on [DATE]" at bounding box center [286, 165] width 287 height 4
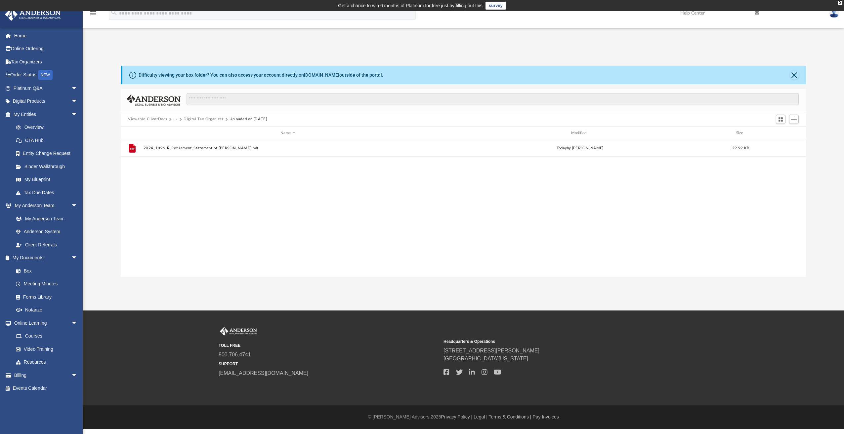
drag, startPoint x: 300, startPoint y: 118, endPoint x: 179, endPoint y: 117, distance: 121.0
click at [179, 117] on div "Viewable-ClientDocs ··· Digital Tax Organizer Uploaded on [DATE]" at bounding box center [463, 119] width 685 height 15
copy div "Digital Tax Organizer Uploaded on [DATE]"
click at [237, 178] on div "File 2024_1099-R_Retirement_Statement of [PERSON_NAME].pdf [DATE] by [PERSON_NA…" at bounding box center [463, 208] width 685 height 137
click at [209, 118] on button "Digital Tax Organizer" at bounding box center [203, 119] width 40 height 6
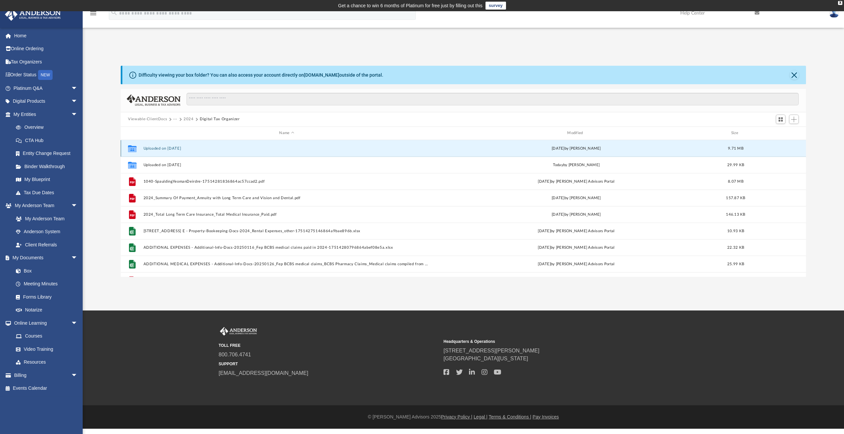
click at [164, 148] on button "Uploaded on [DATE]" at bounding box center [286, 148] width 287 height 4
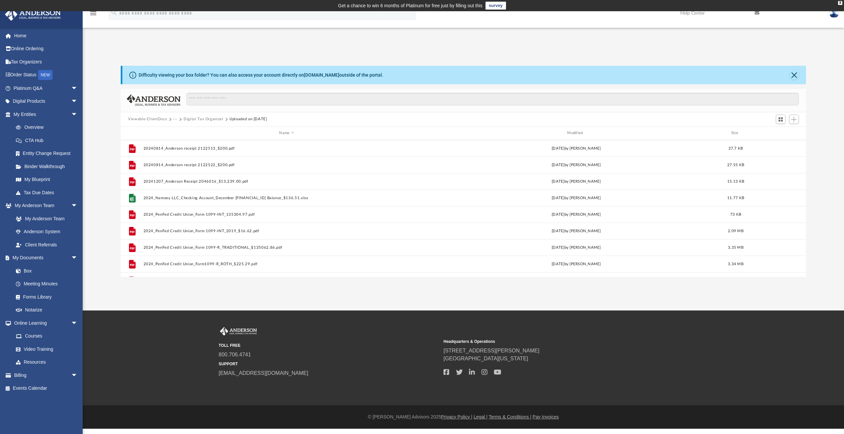
drag, startPoint x: 283, startPoint y: 118, endPoint x: 175, endPoint y: 120, distance: 108.4
click at [175, 120] on div "Viewable-ClientDocs ··· Digital Tax Organizer Uploaded on [DATE]" at bounding box center [463, 119] width 685 height 15
copy div "· Digital Tax Organizer Uploaded on [DATE]"
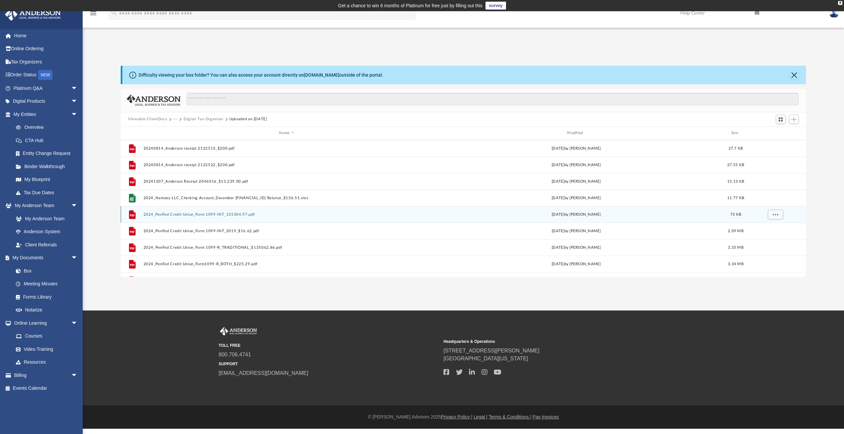
scroll to position [28, 0]
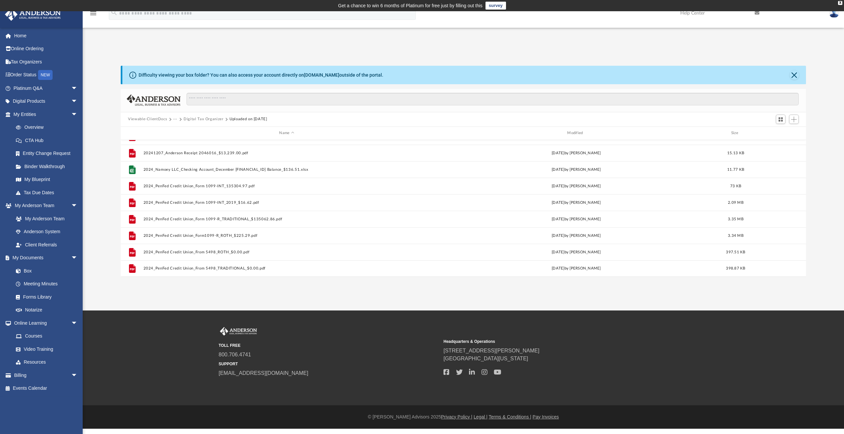
click at [201, 119] on button "Digital Tax Organizer" at bounding box center [203, 119] width 40 height 6
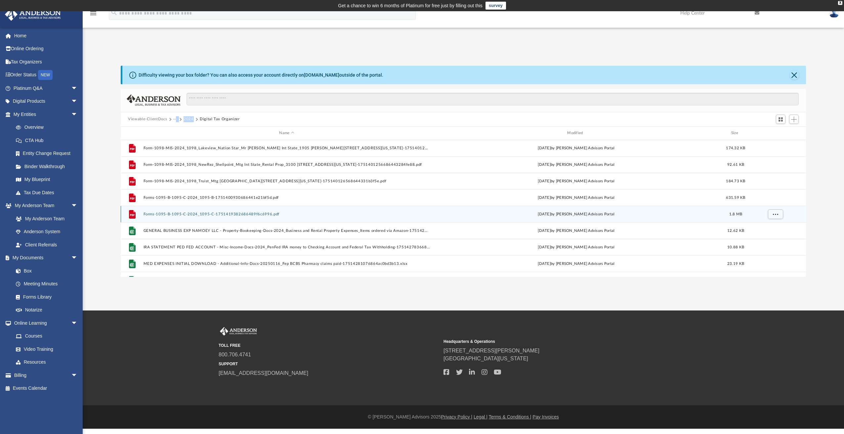
scroll to position [231, 0]
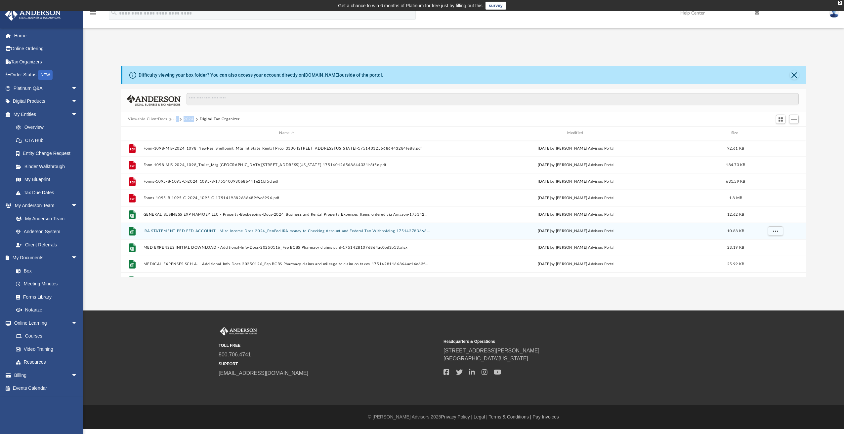
click at [293, 232] on button "IRA STATEMENT PED FED ACCOUNT - Misc-Income-Docs-2024_PenFed IRA money to Check…" at bounding box center [286, 231] width 287 height 4
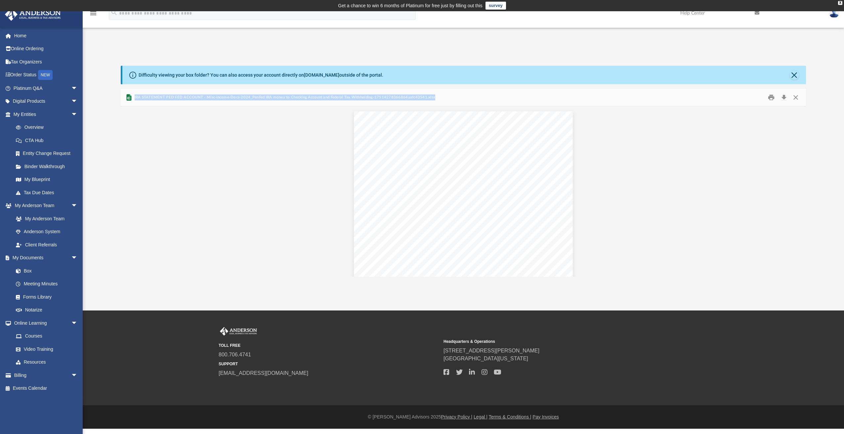
drag, startPoint x: 437, startPoint y: 95, endPoint x: 134, endPoint y: 94, distance: 303.1
click at [134, 94] on div "IRA STATEMENT PED FED ACCOUNT - Misc-Income-Docs-2024_PenFed IRA money to Check…" at bounding box center [463, 98] width 685 height 18
copy span "IRA STATEMENT PED FED ACCOUNT - Misc-Income-Docs-2024_PenFed IRA money to Check…"
drag, startPoint x: 727, startPoint y: 162, endPoint x: 714, endPoint y: 163, distance: 12.9
click at [723, 163] on div "2025-07-02T02_45_13.129Z IRA Share Account PenFed download Date Description Amo…" at bounding box center [463, 195] width 685 height 179
